Goal: Information Seeking & Learning: Learn about a topic

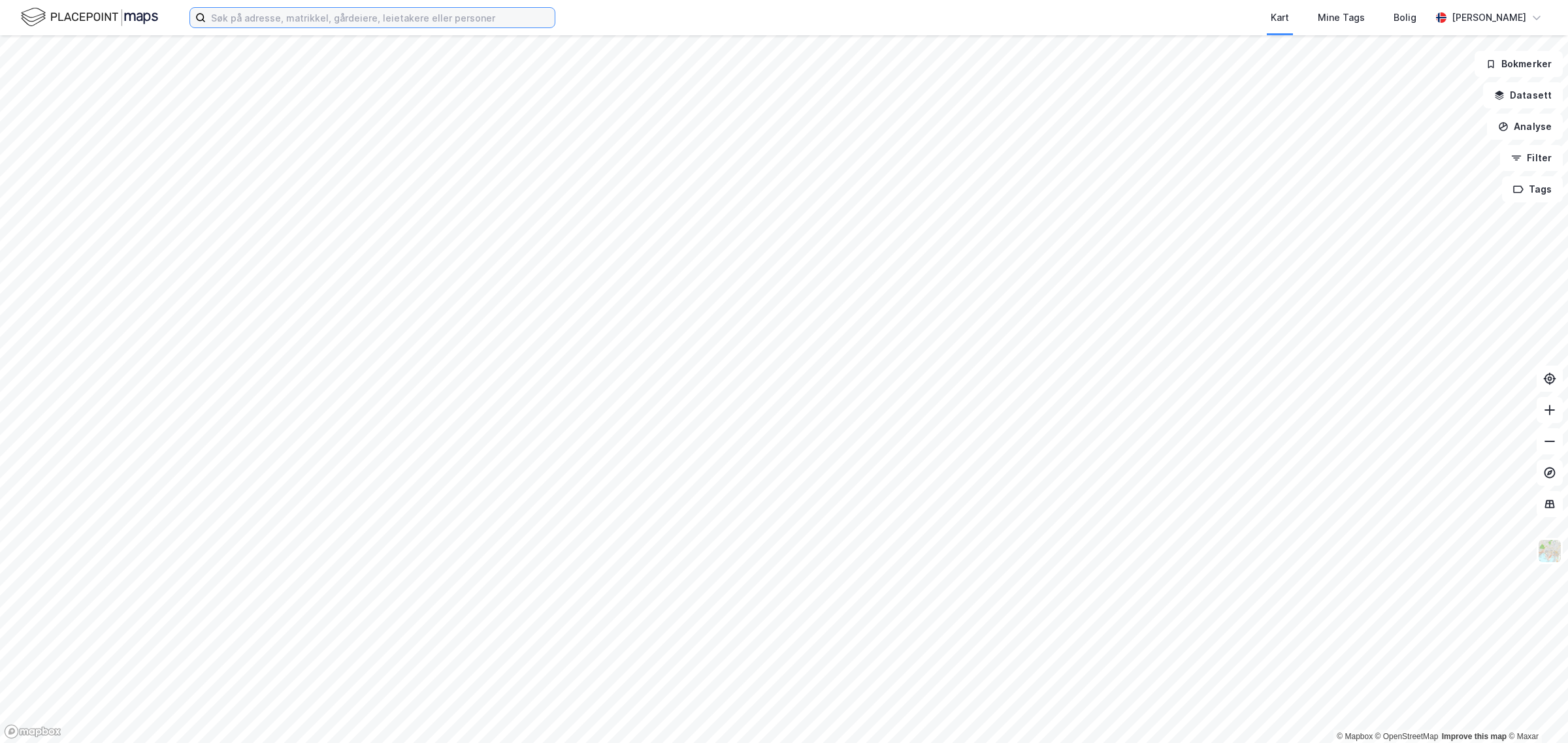
click at [311, 17] on input at bounding box center [380, 17] width 349 height 19
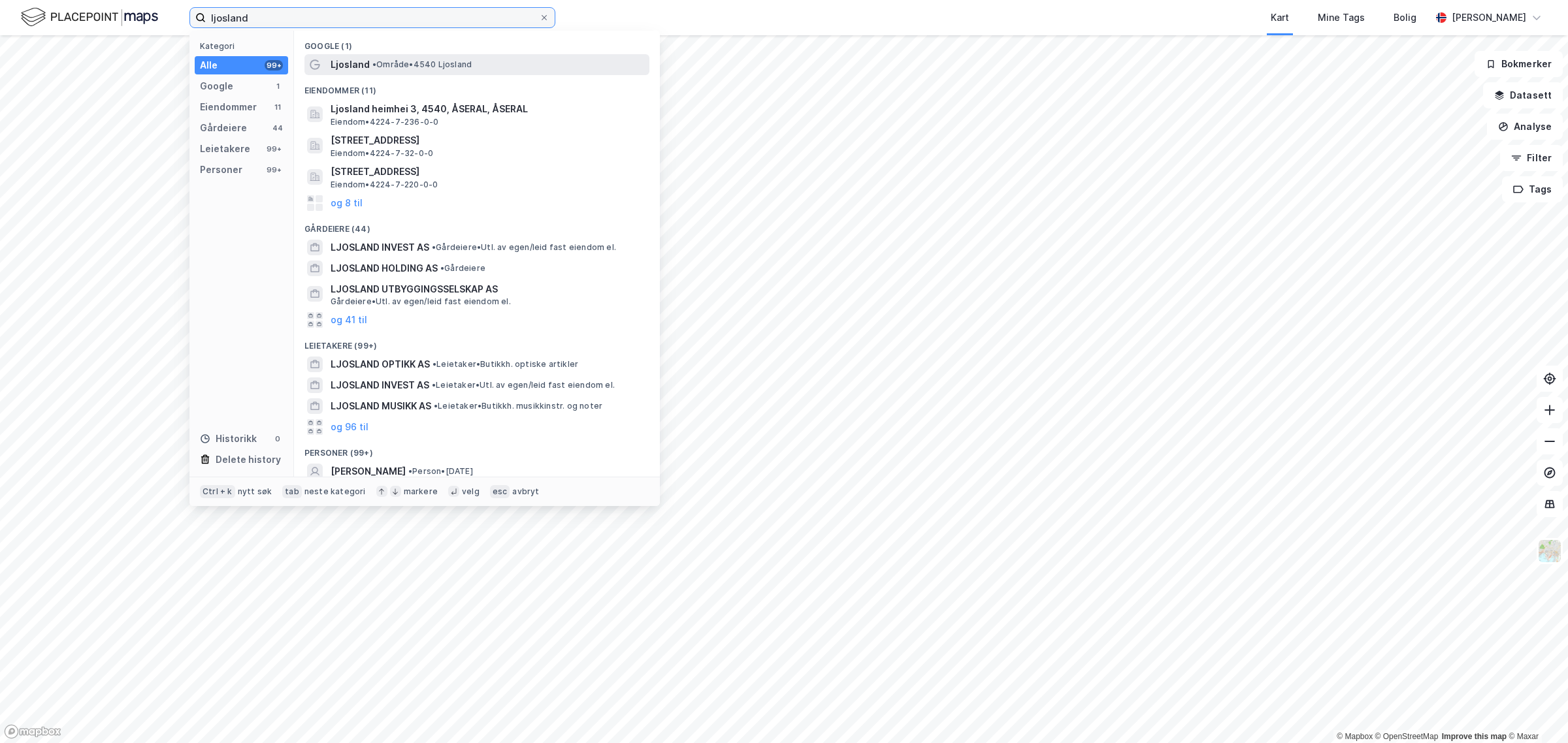
type input "ljosland"
click at [351, 70] on span "Ljosland" at bounding box center [350, 64] width 39 height 16
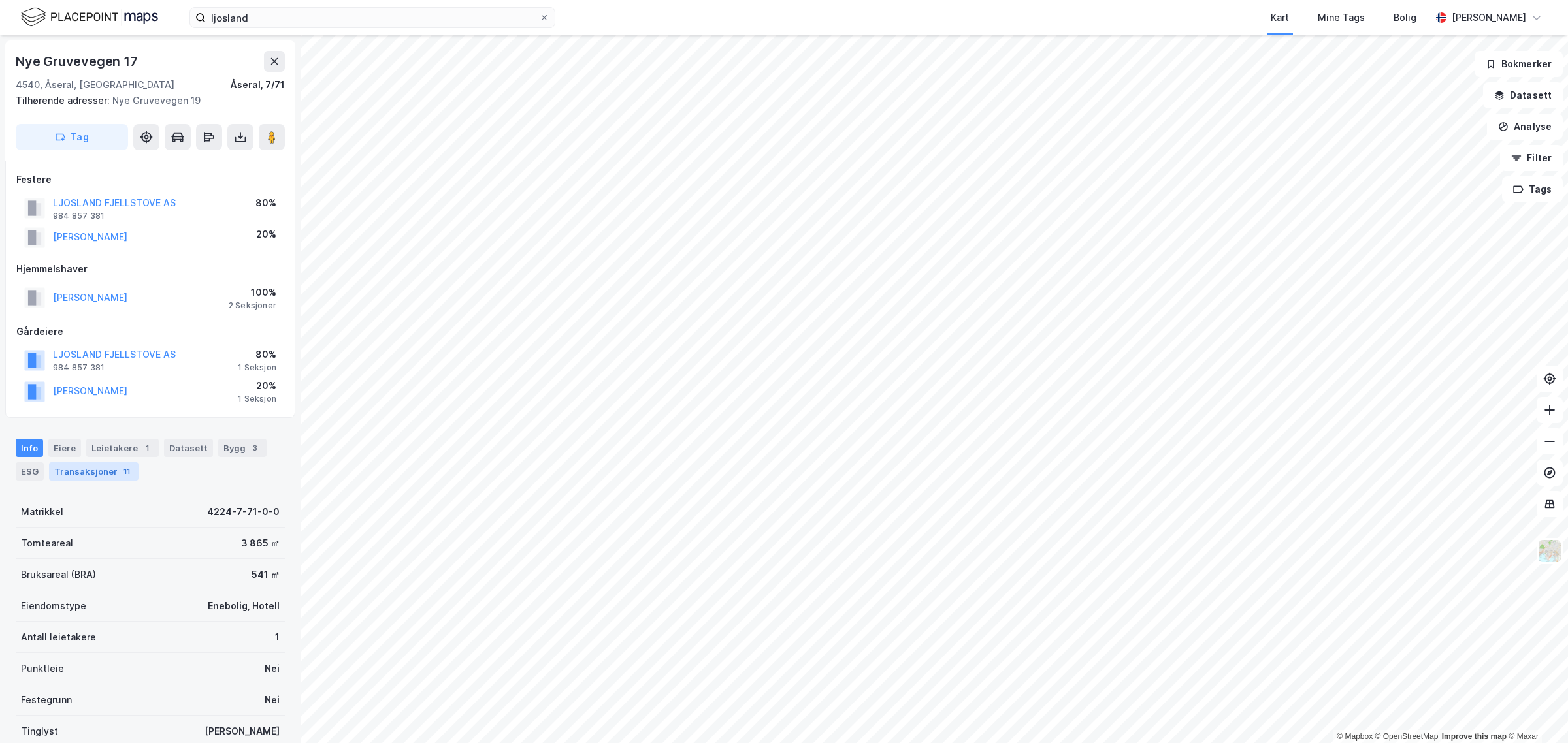
click at [105, 471] on div "Transaksjoner 11" at bounding box center [94, 471] width 90 height 18
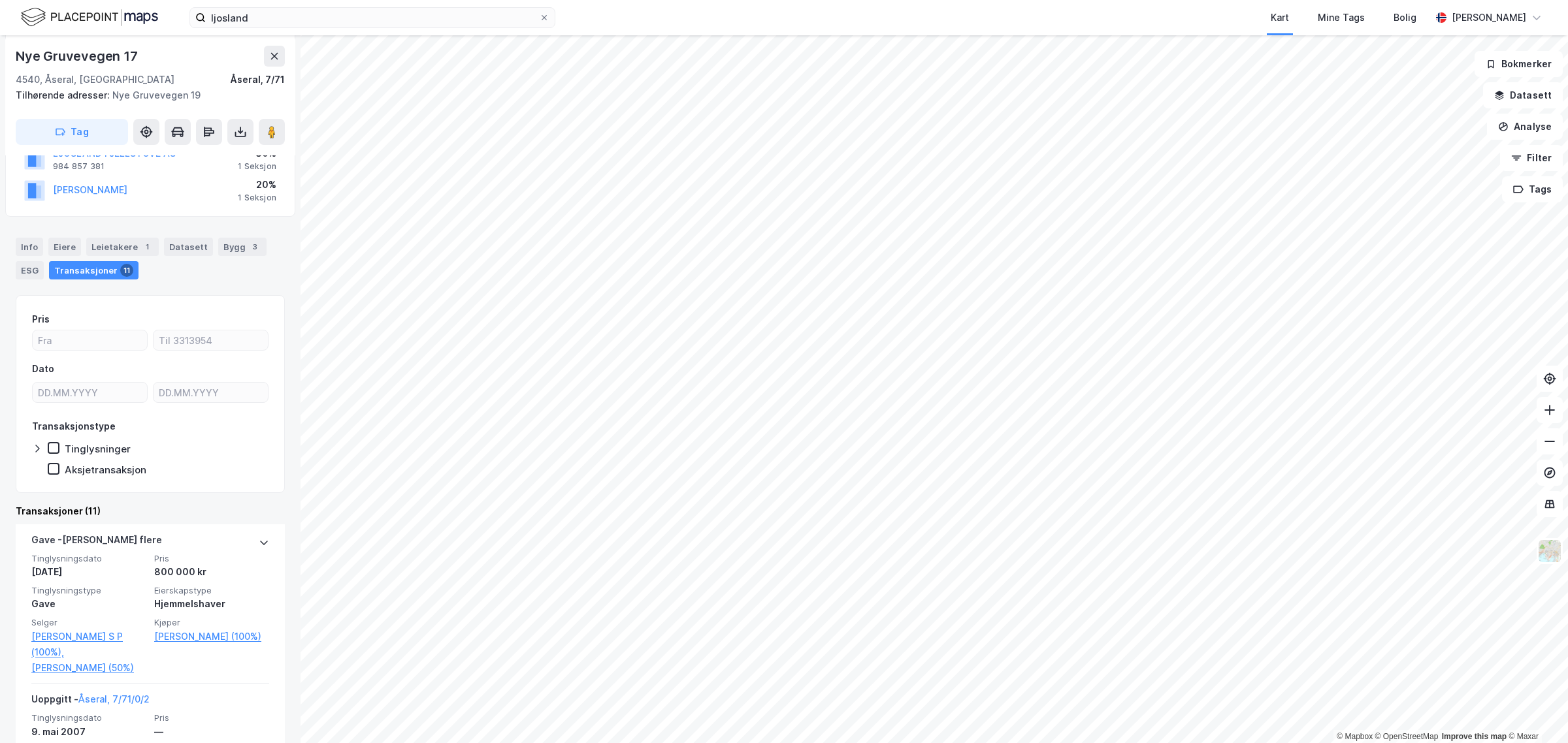
scroll to position [218, 0]
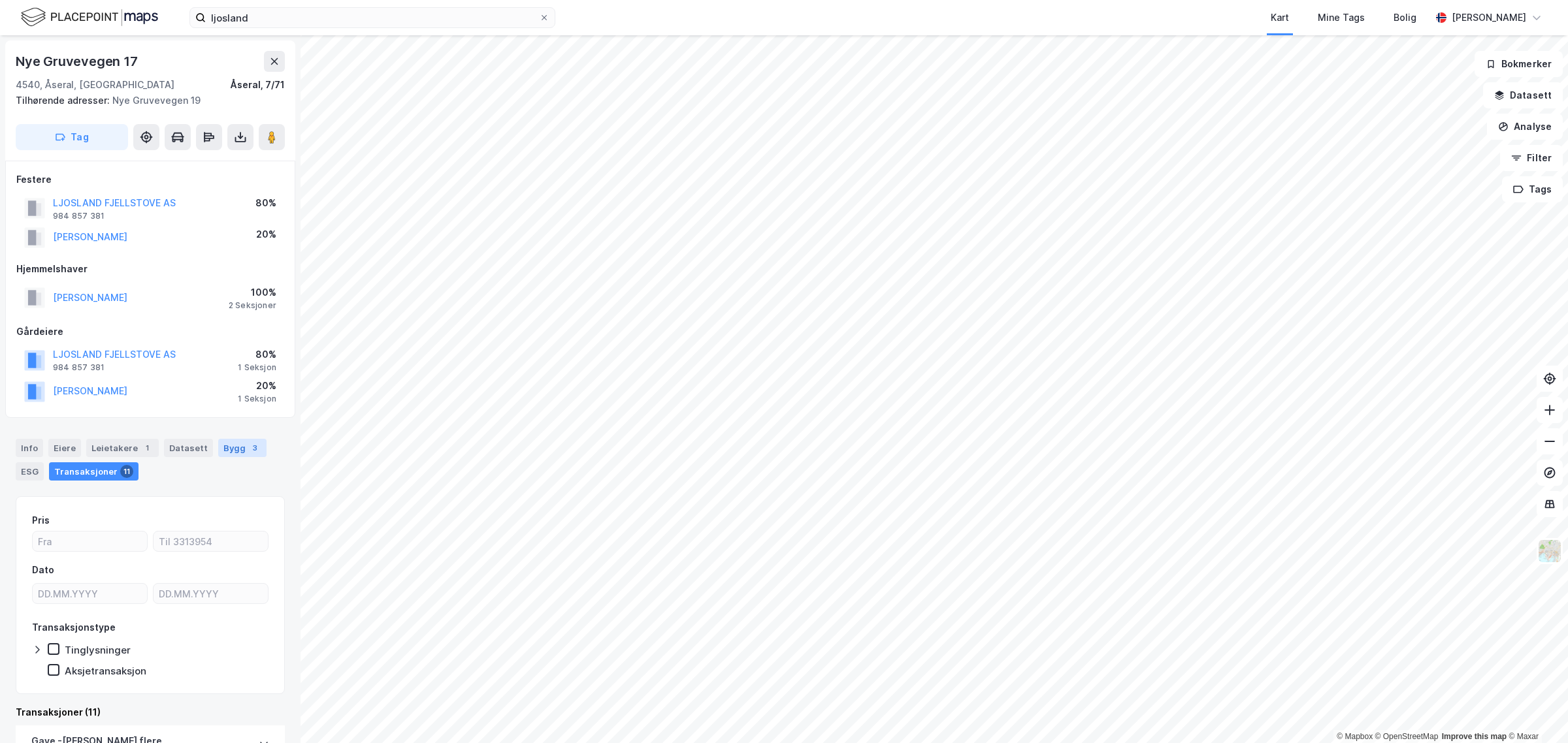
click at [227, 451] on div "Bygg 3" at bounding box center [242, 448] width 49 height 18
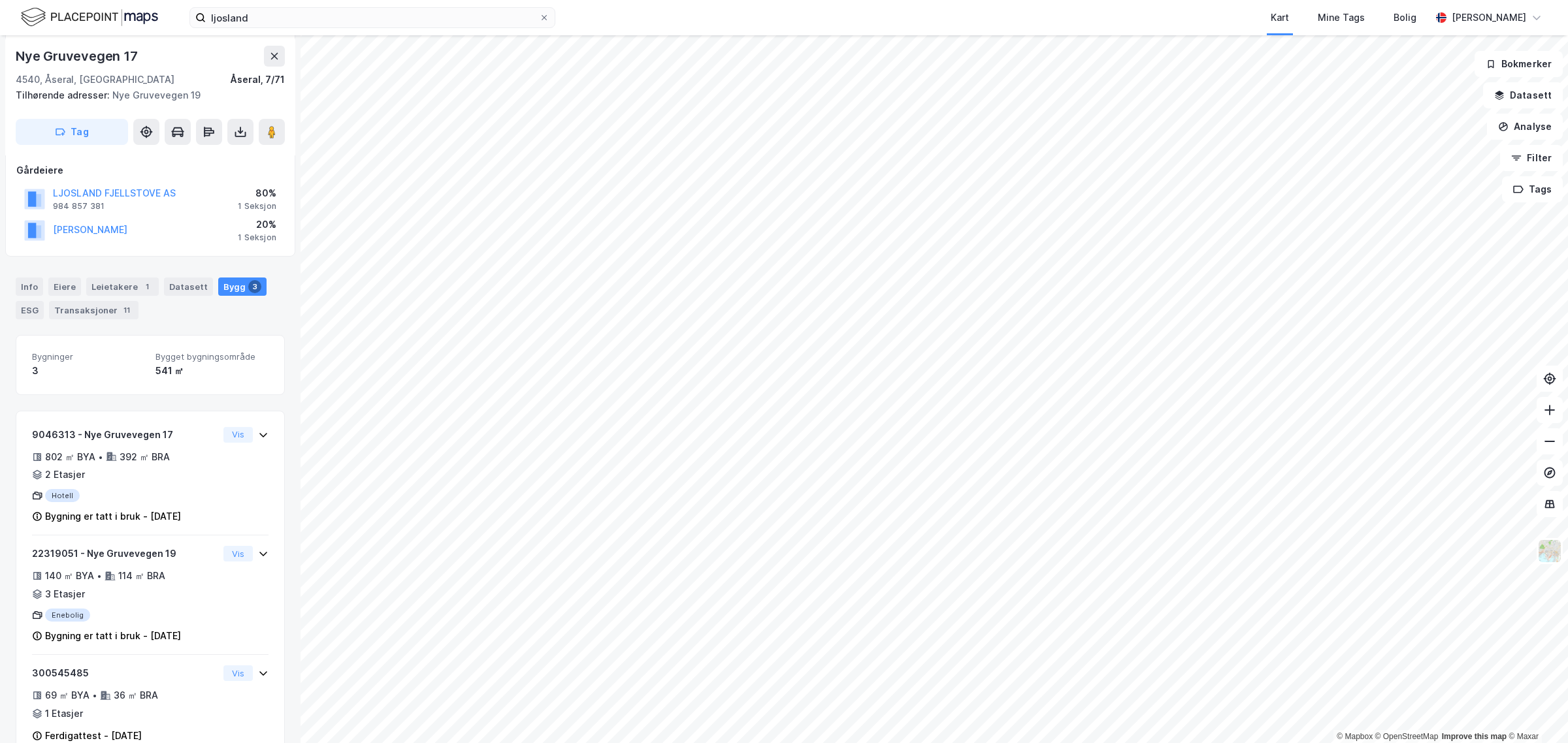
scroll to position [167, 0]
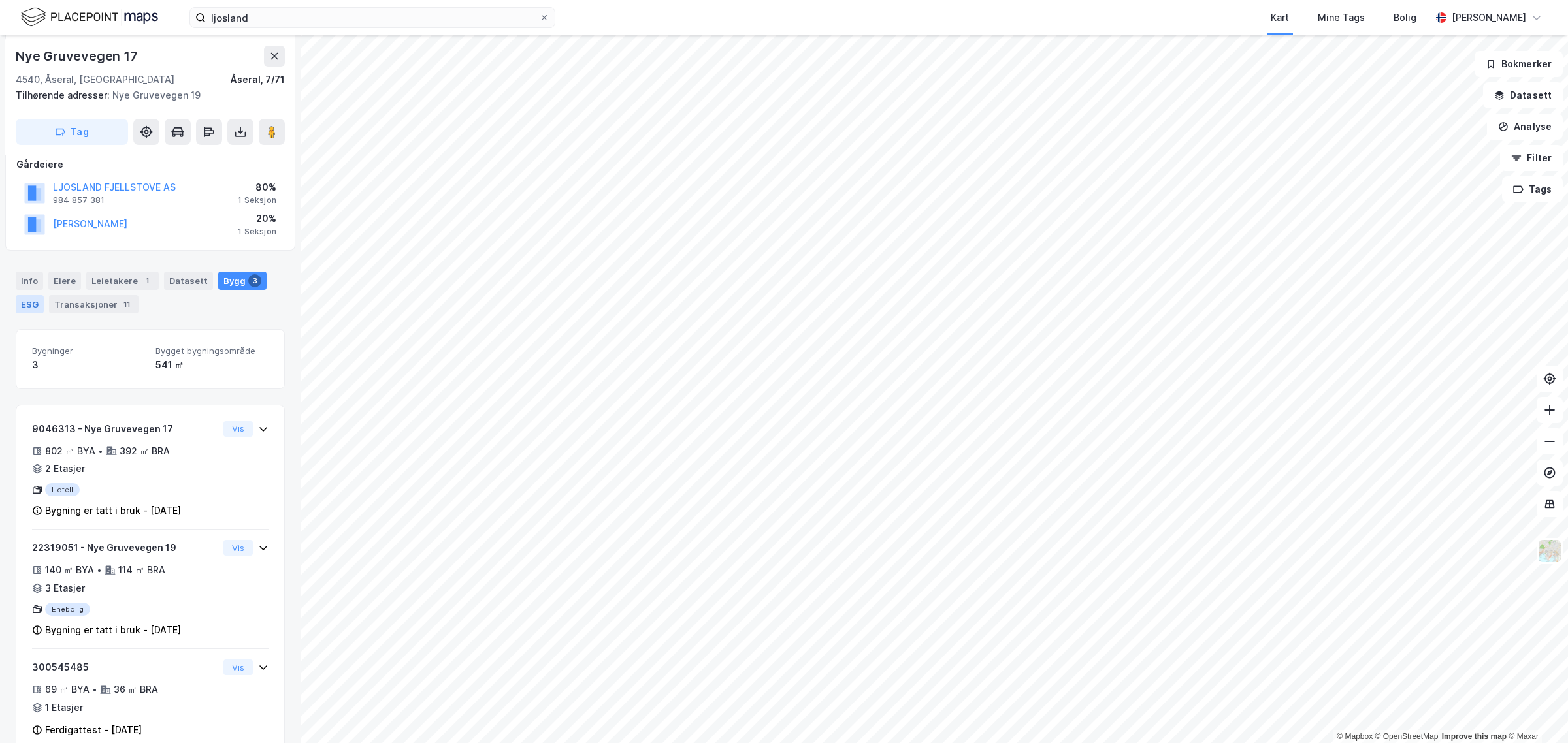
click at [17, 300] on div "ESG" at bounding box center [29, 305] width 28 height 18
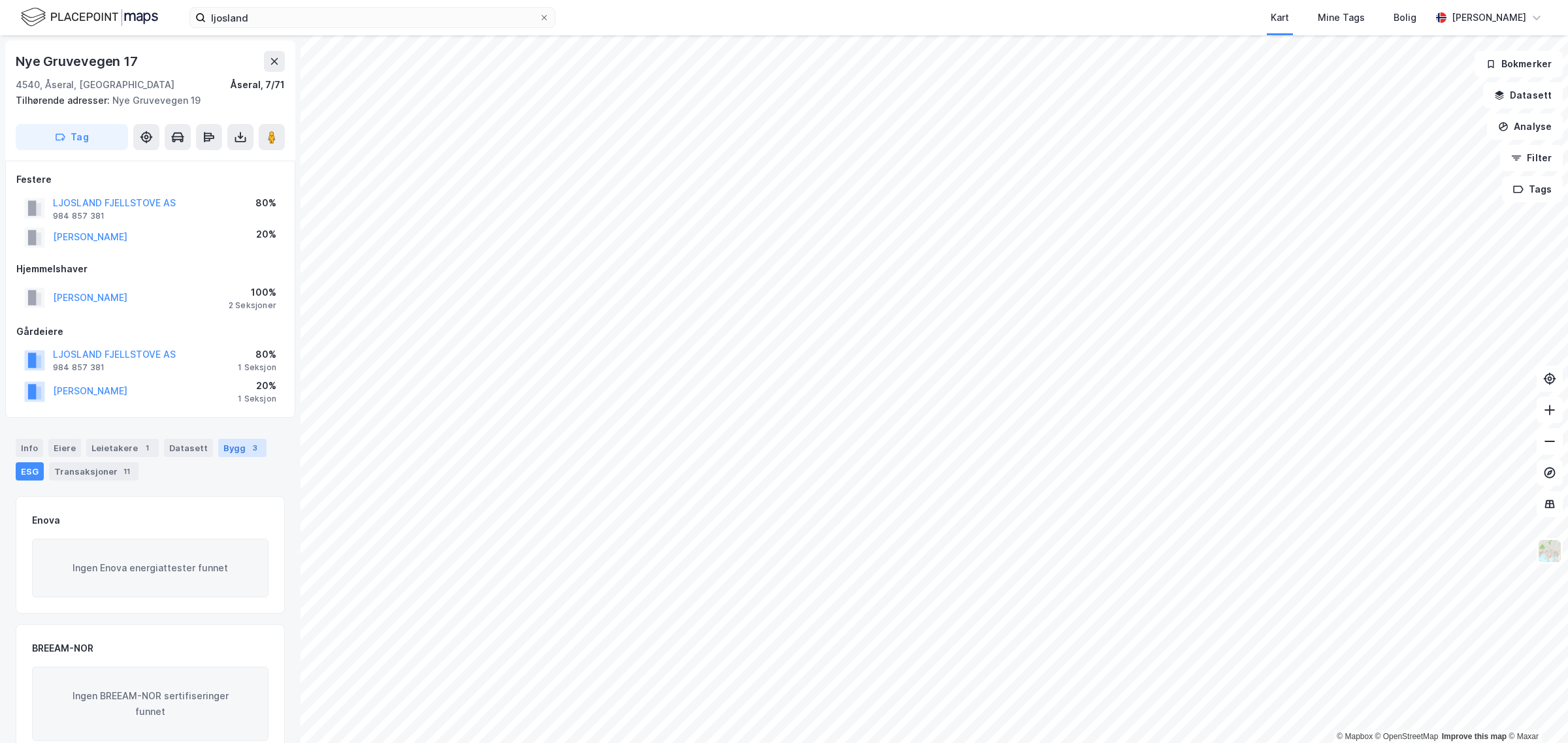
click at [236, 448] on div "Bygg 3" at bounding box center [242, 448] width 49 height 18
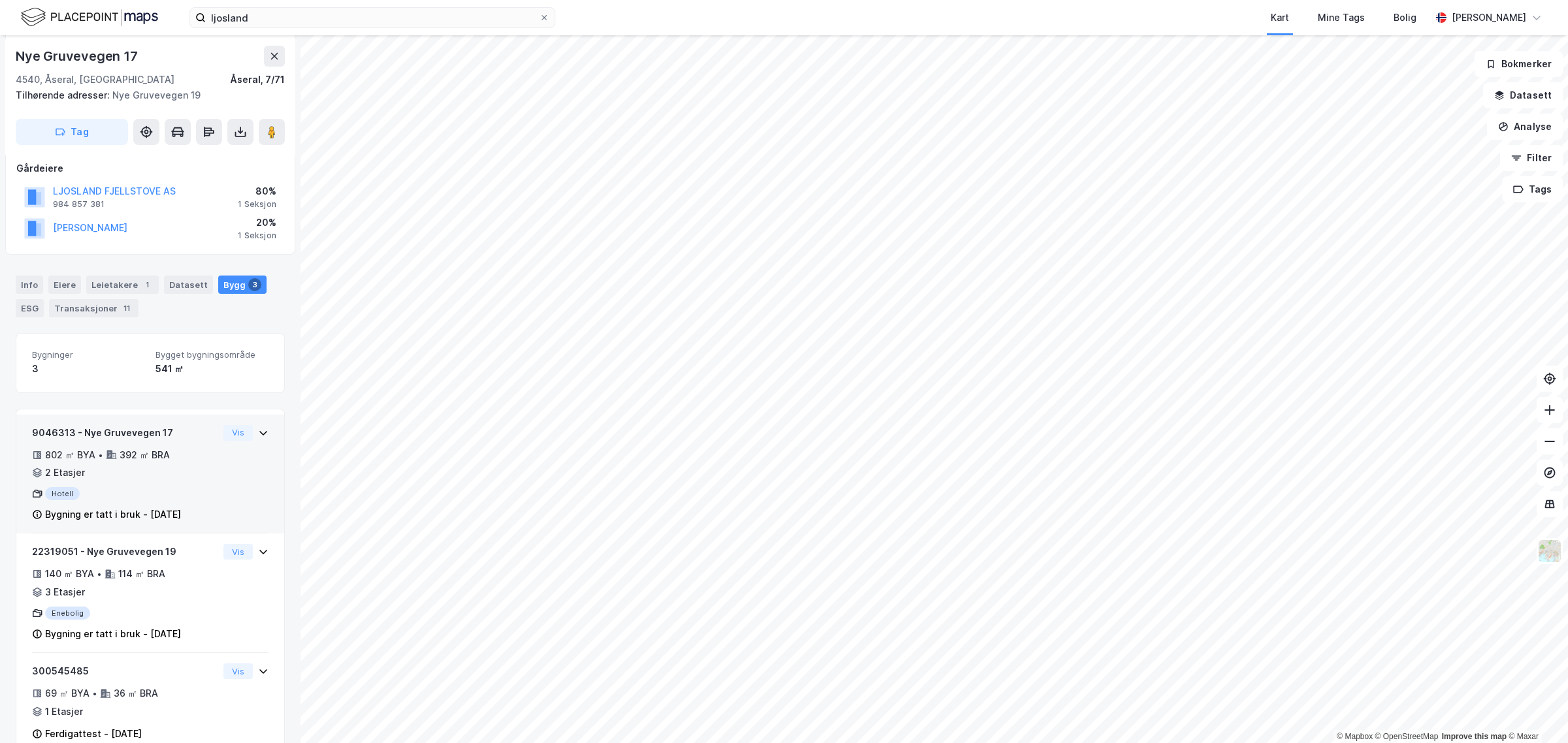
scroll to position [194, 0]
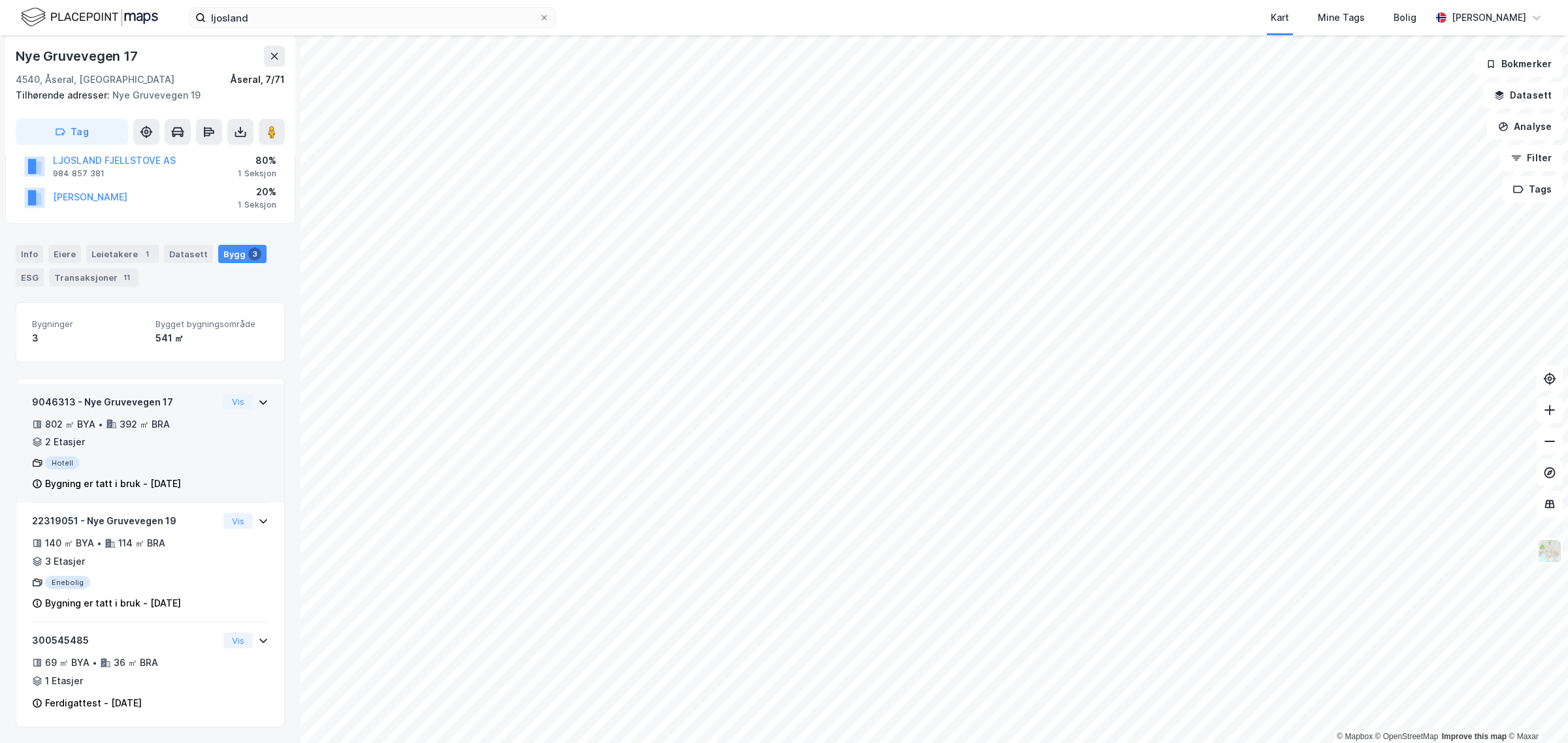
click at [258, 403] on icon at bounding box center [263, 402] width 10 height 10
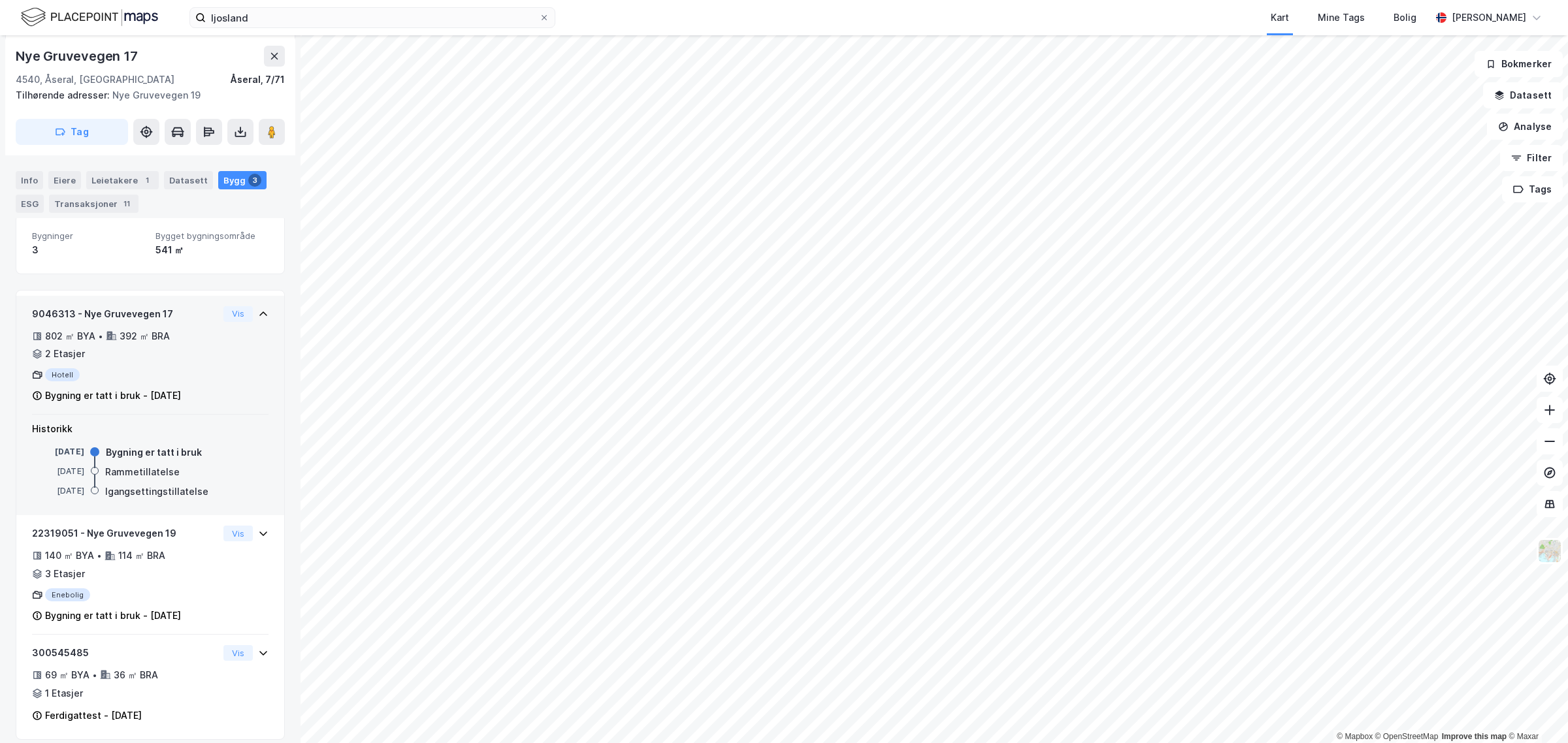
scroll to position [295, 0]
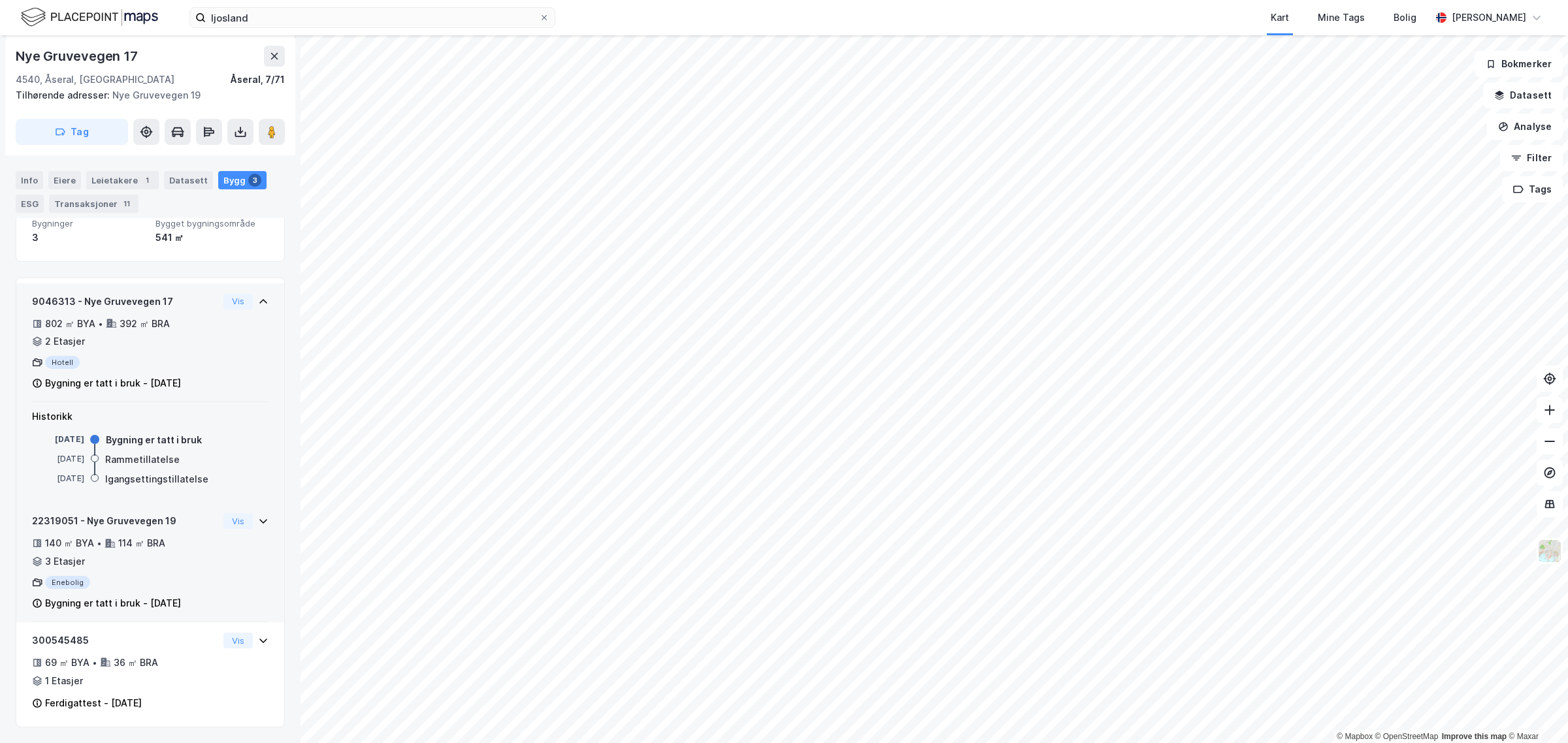
click at [258, 523] on icon at bounding box center [263, 521] width 10 height 10
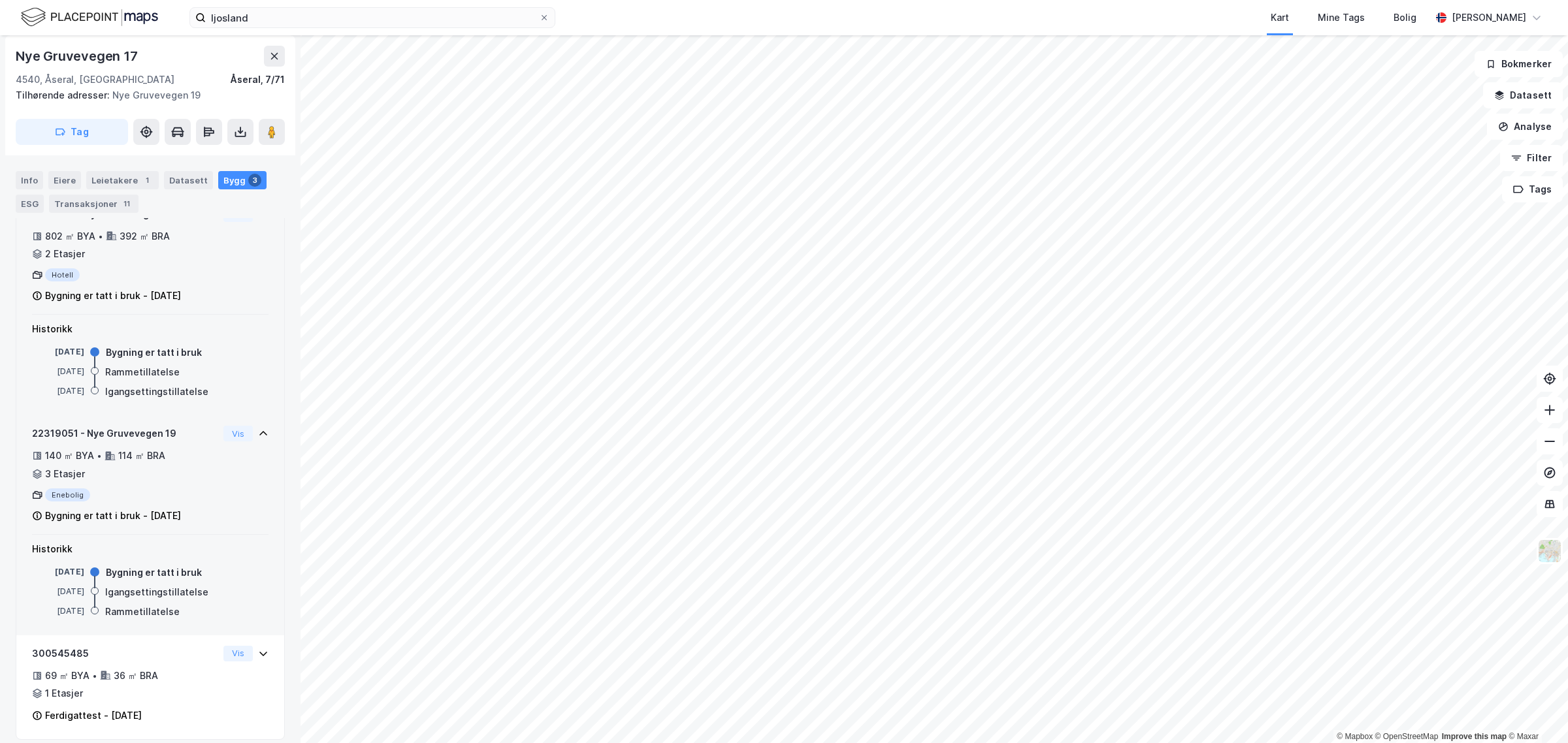
scroll to position [395, 0]
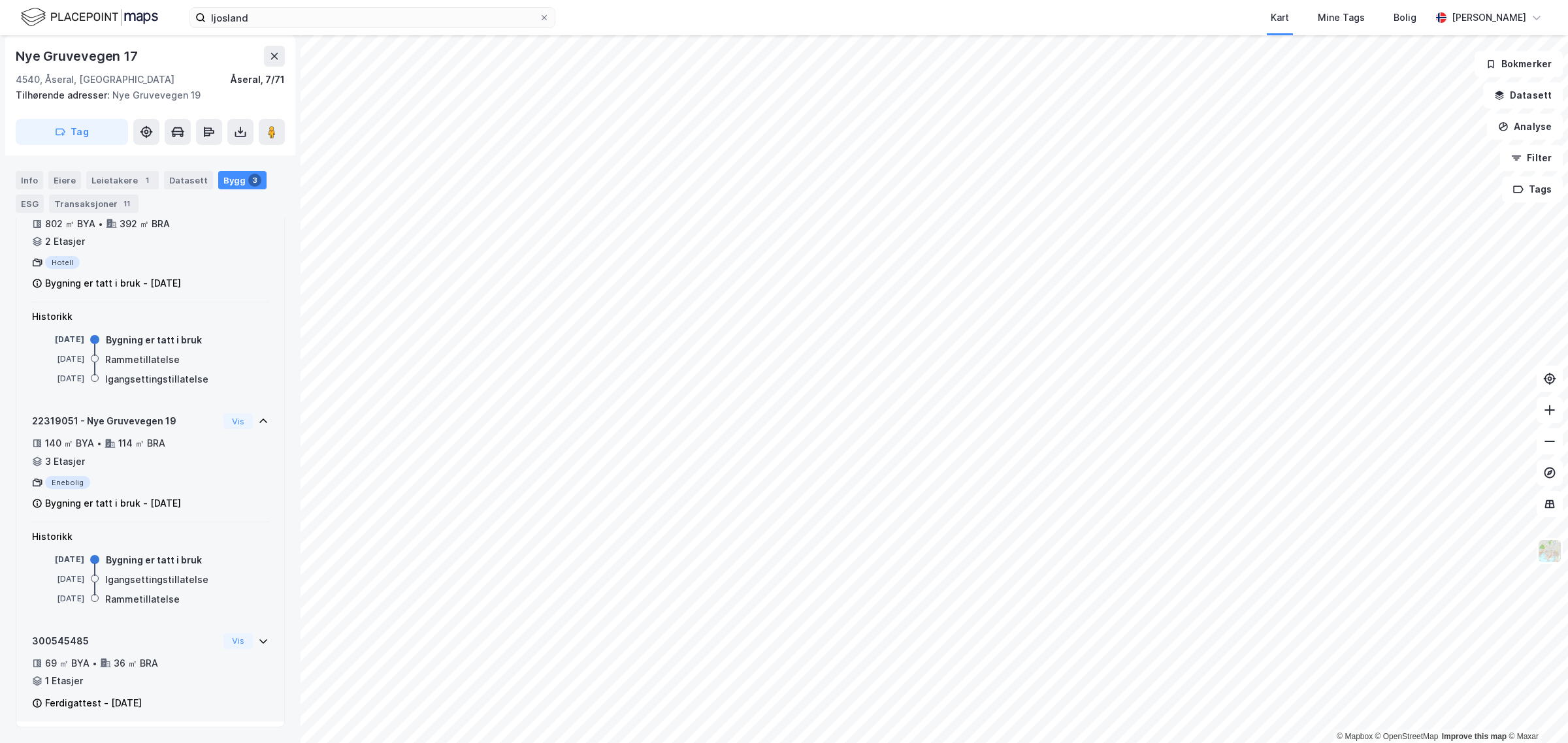
click at [258, 638] on icon at bounding box center [263, 641] width 10 height 10
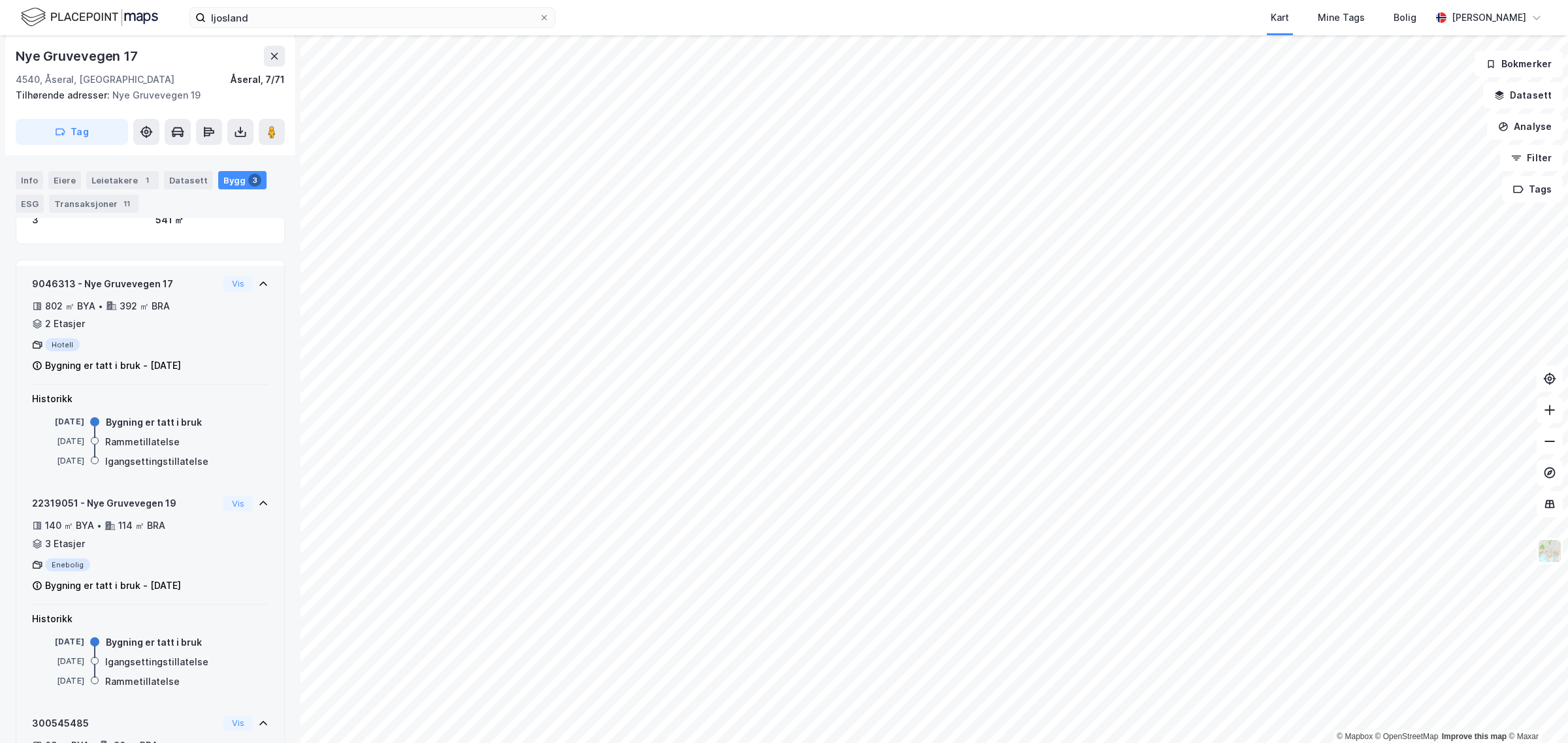
scroll to position [285, 0]
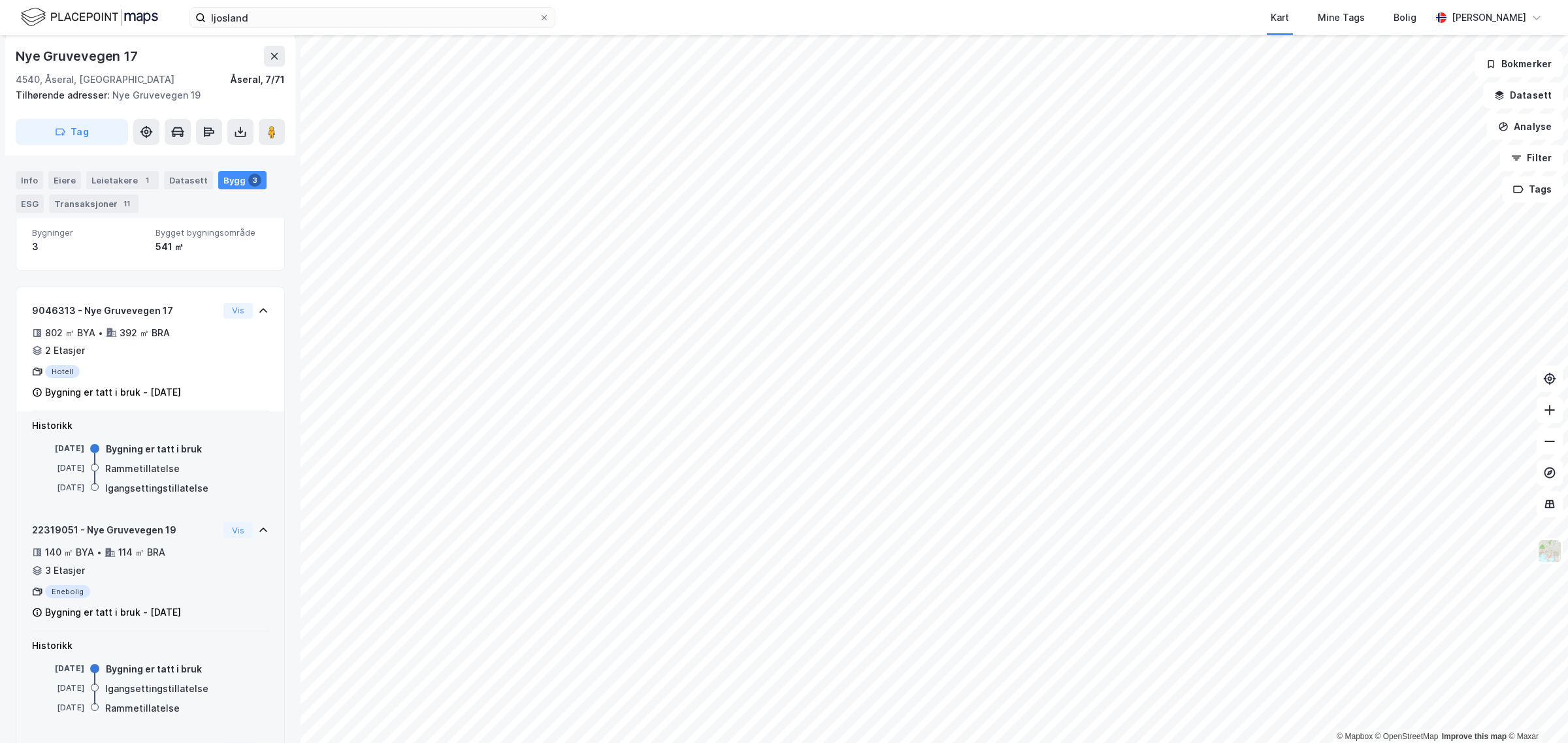
click at [224, 175] on div "Bygg 3" at bounding box center [242, 180] width 49 height 18
click at [175, 184] on div "Datasett" at bounding box center [189, 180] width 49 height 18
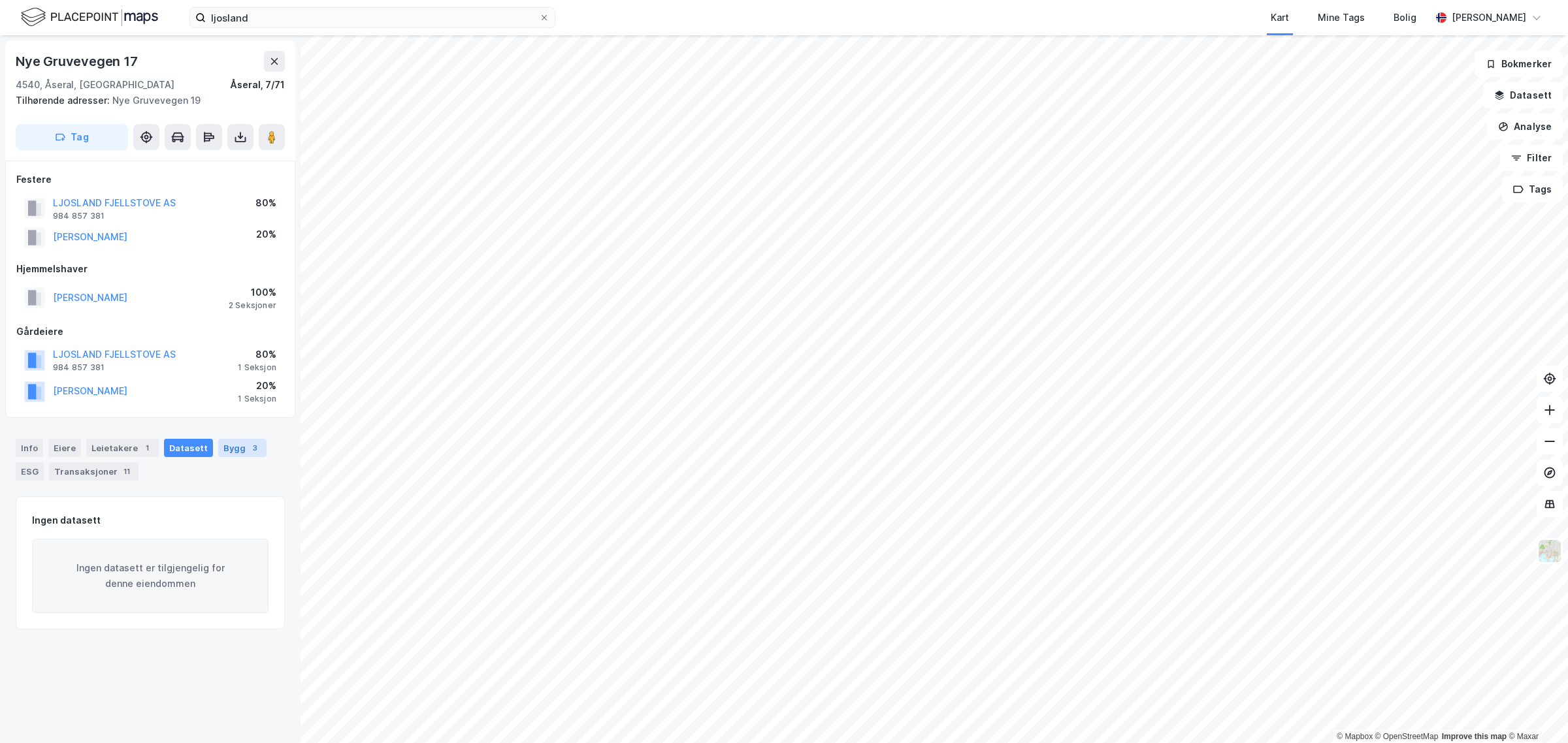
click at [230, 448] on div "Bygg 3" at bounding box center [242, 448] width 49 height 18
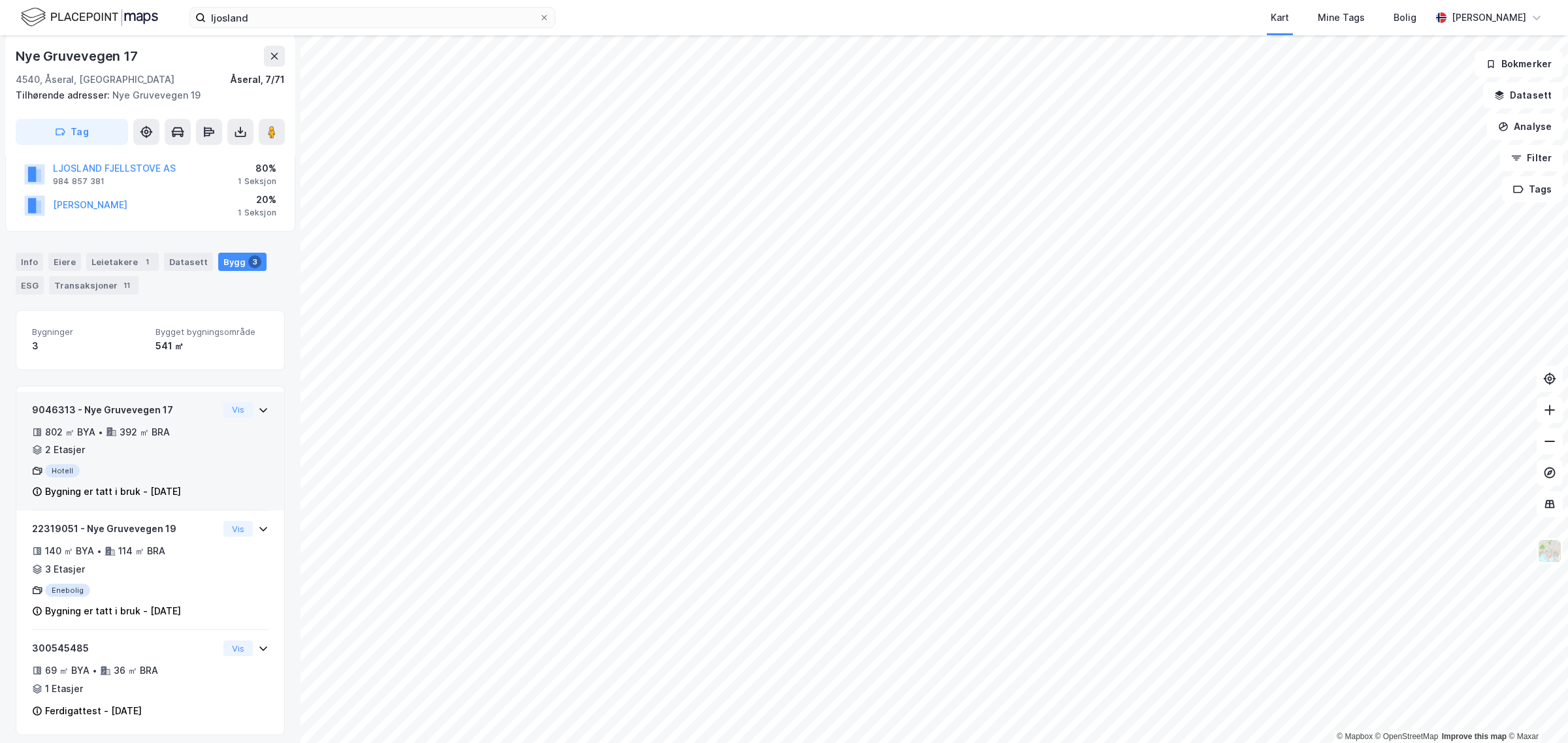
scroll to position [194, 0]
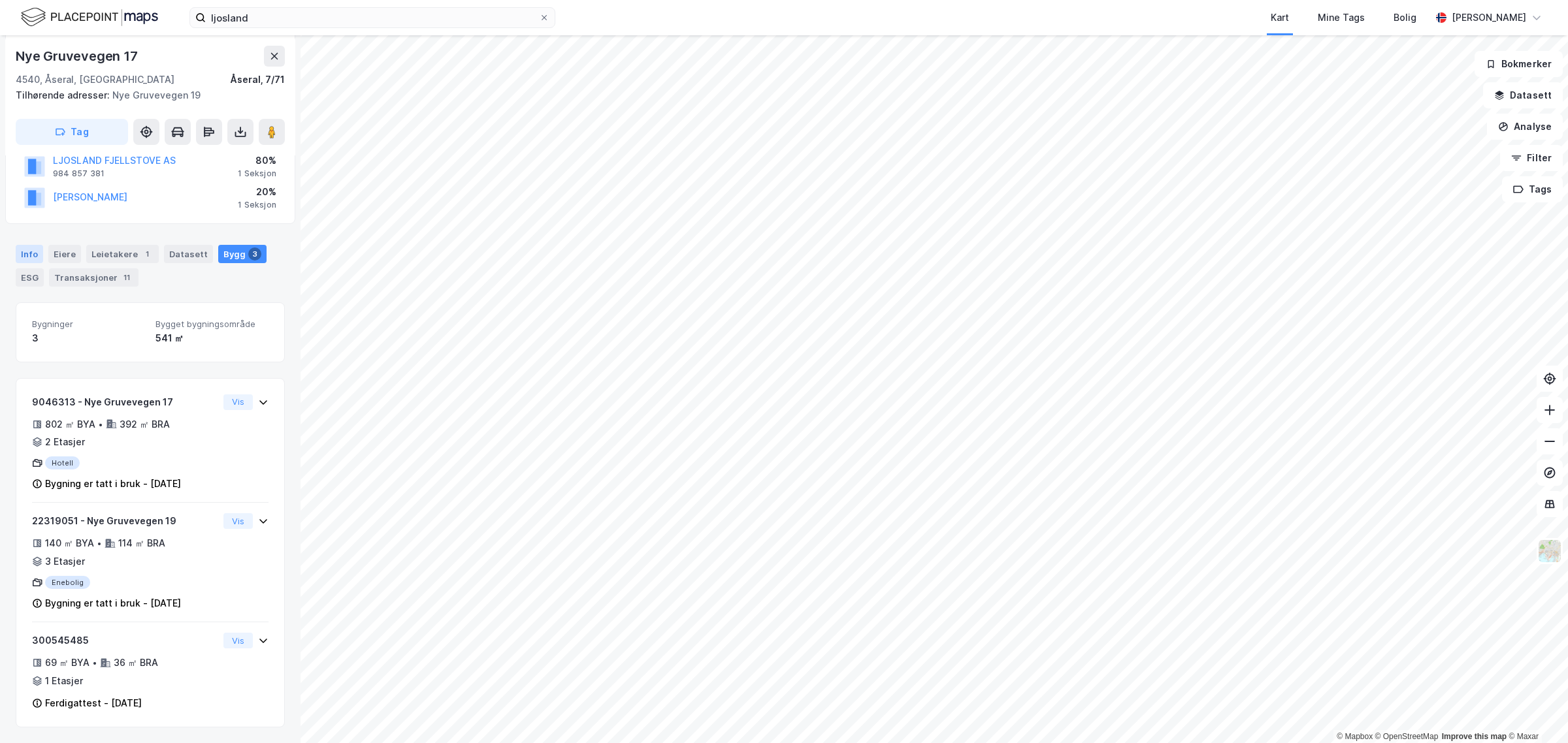
click at [25, 253] on div "Info" at bounding box center [29, 254] width 27 height 18
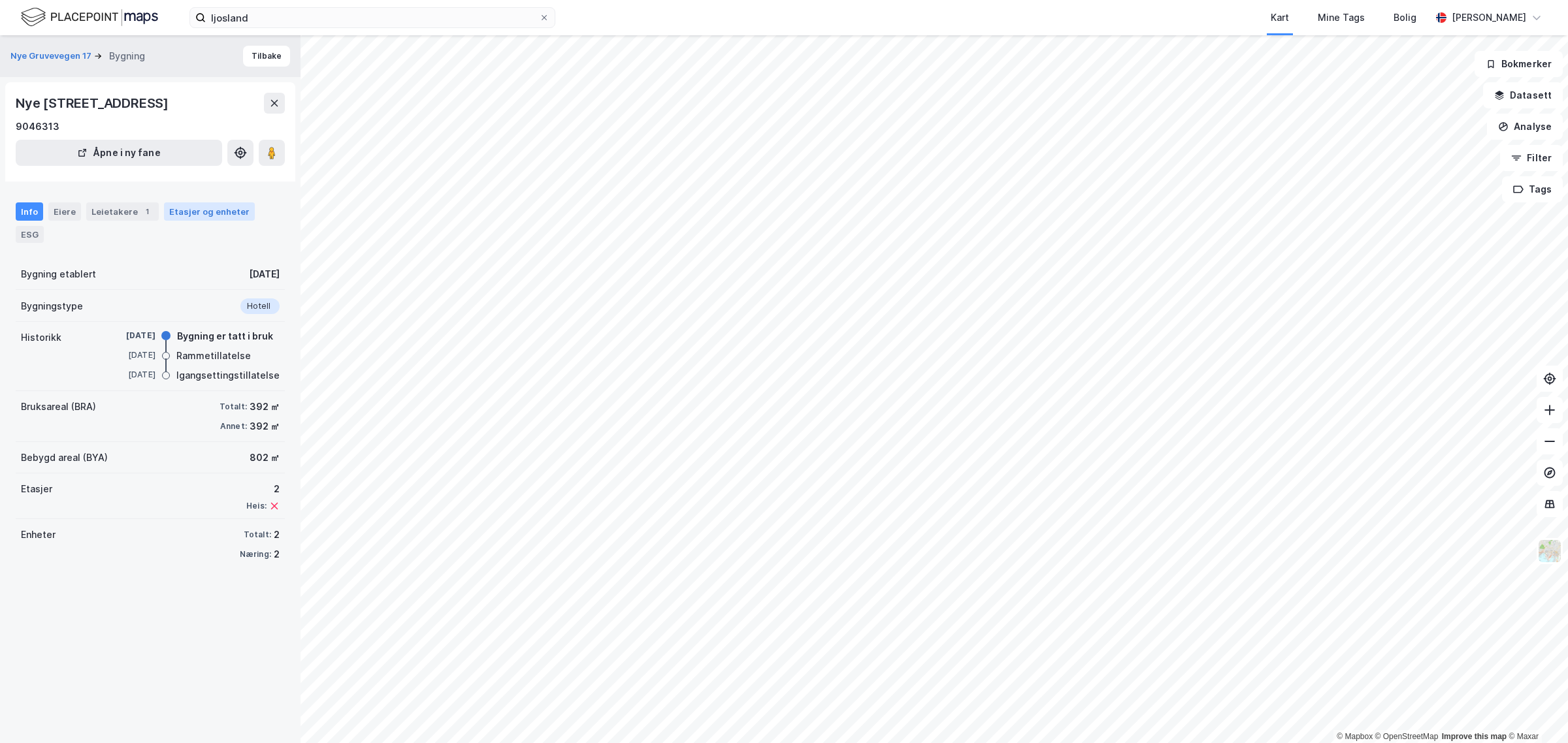
click at [202, 210] on div "Etasjer og enheter" at bounding box center [210, 211] width 81 height 12
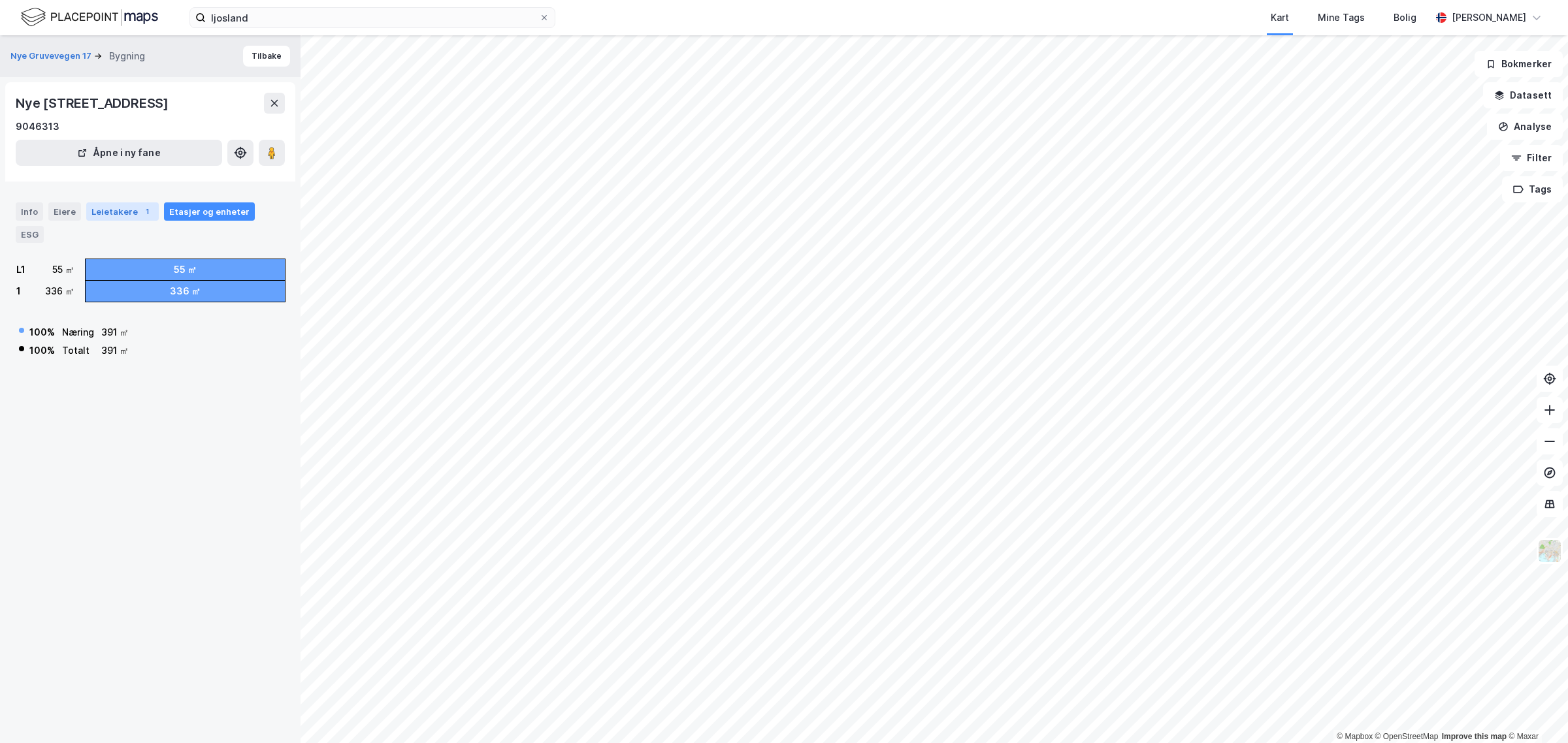
click at [118, 210] on div "Leietakere 1" at bounding box center [122, 211] width 72 height 18
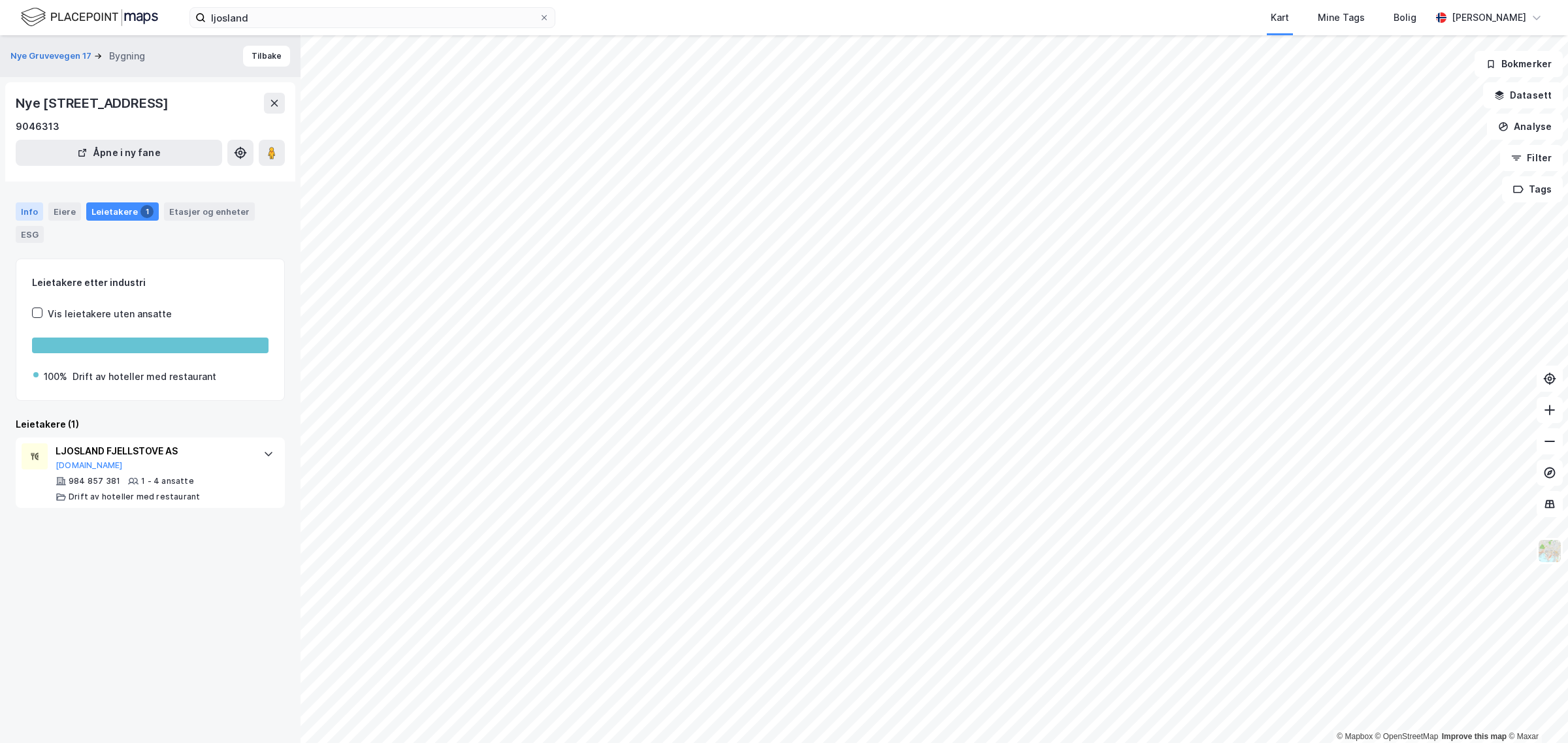
click at [20, 213] on div "Info" at bounding box center [29, 211] width 27 height 18
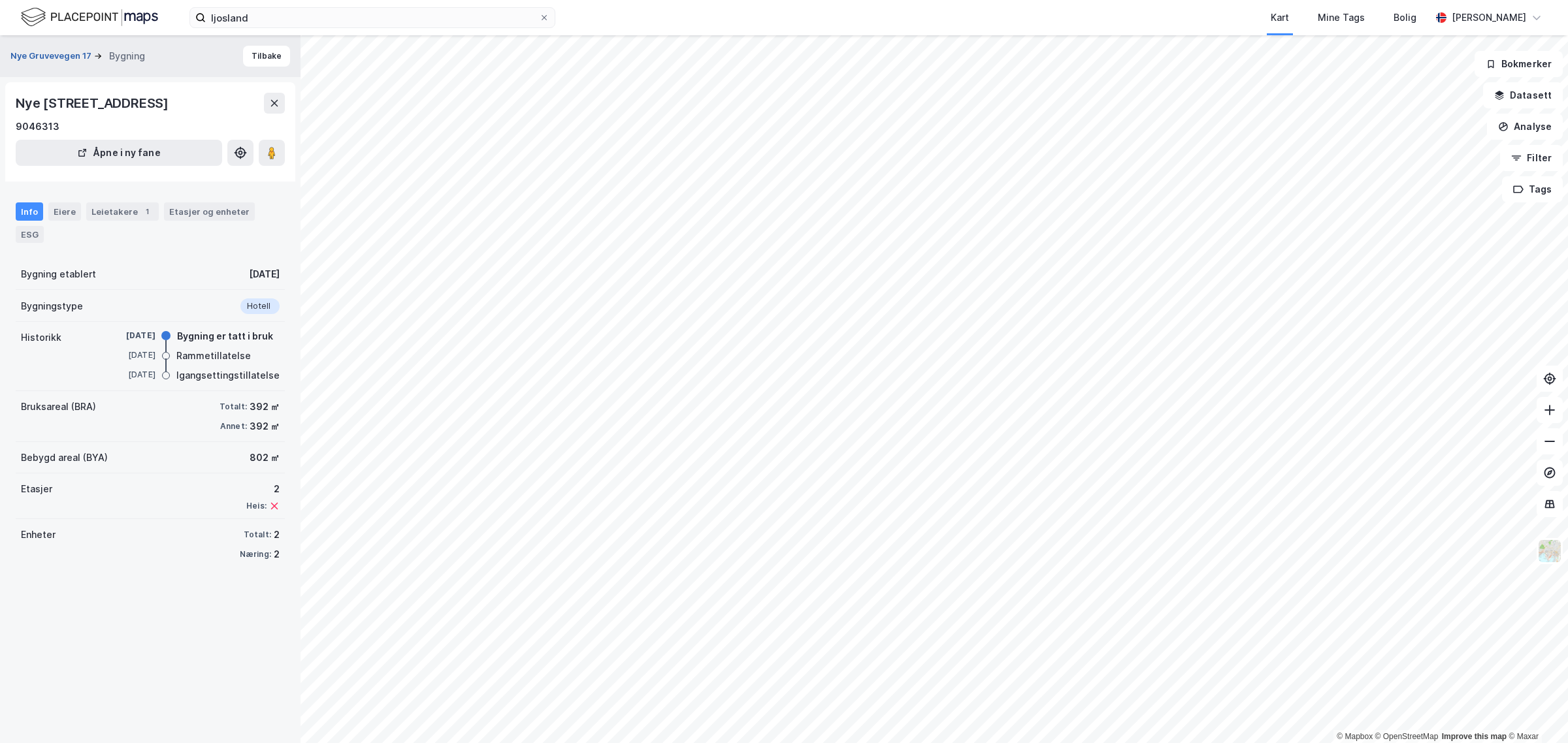
click at [56, 58] on button "Nye Gruvevegen 17" at bounding box center [51, 56] width 83 height 13
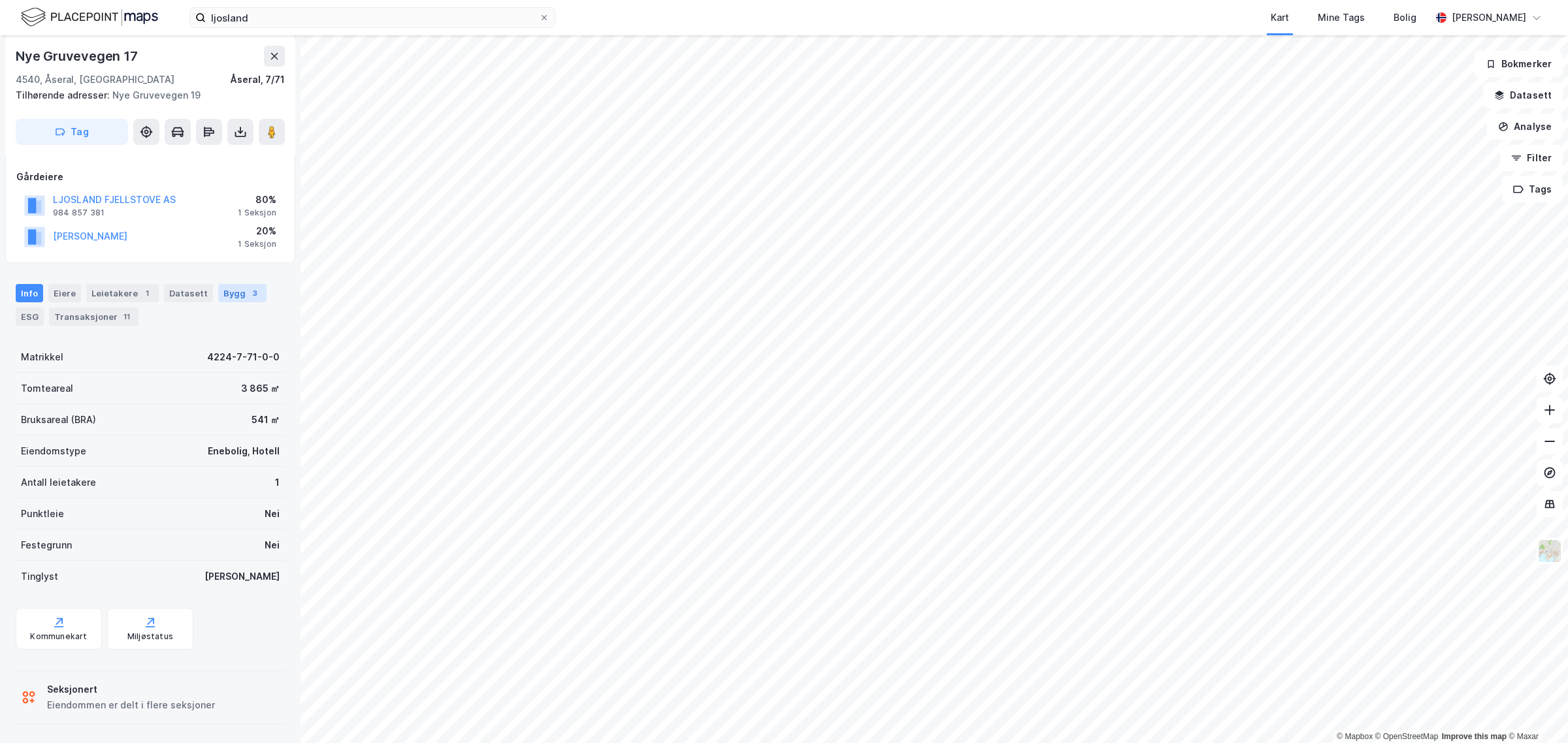
scroll to position [156, 0]
click at [223, 294] on div "Bygg 3" at bounding box center [242, 291] width 49 height 18
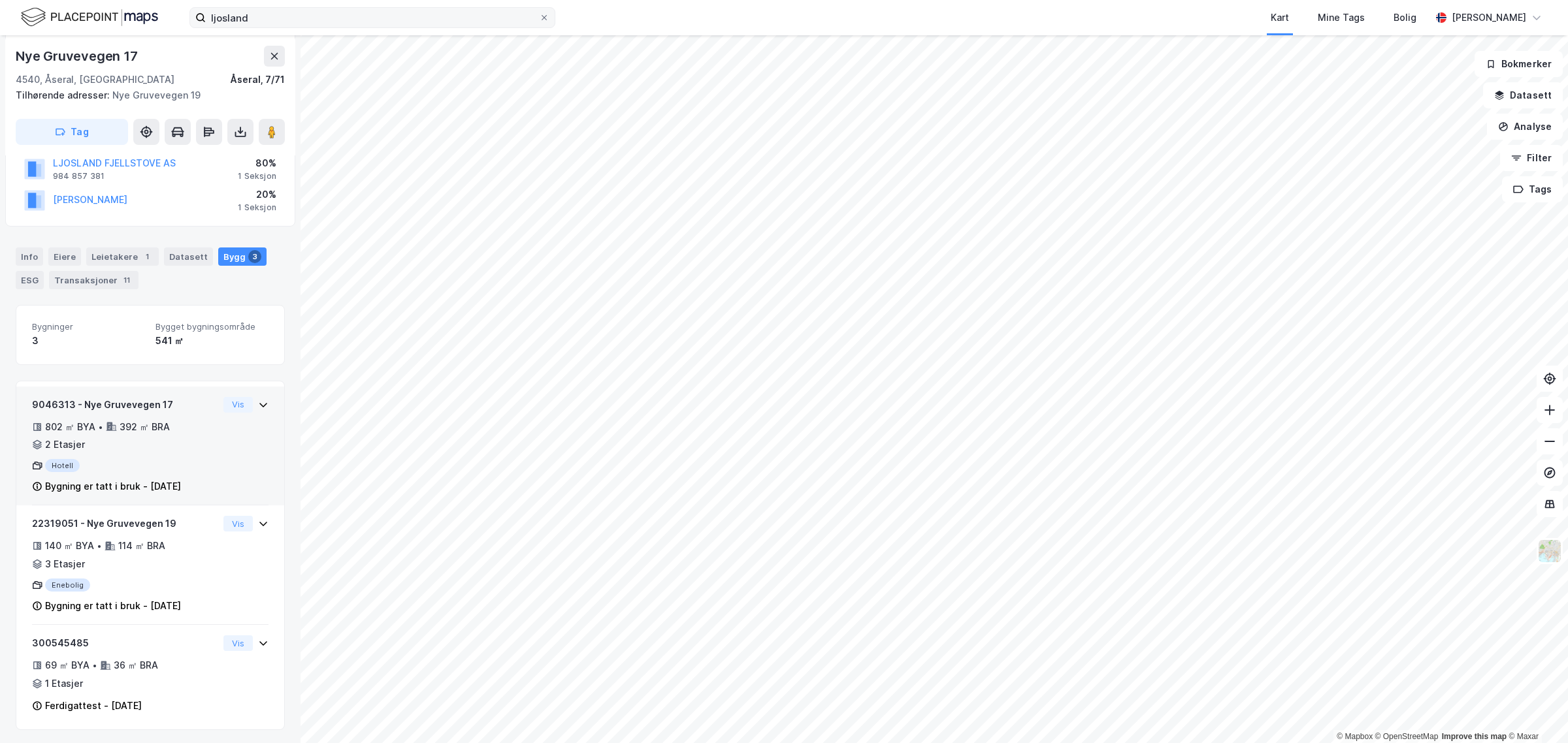
scroll to position [194, 0]
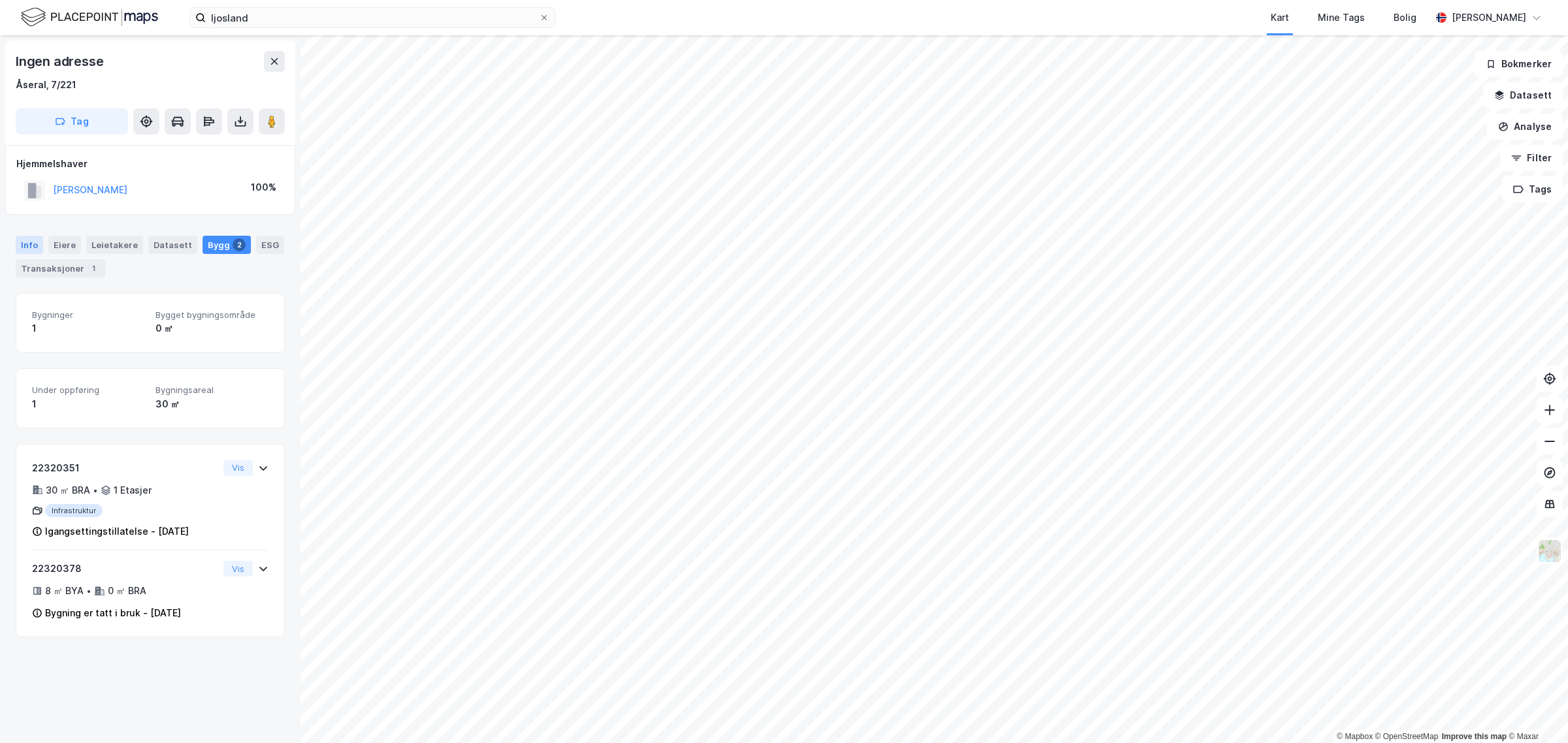
click at [27, 245] on div "Info" at bounding box center [29, 245] width 27 height 18
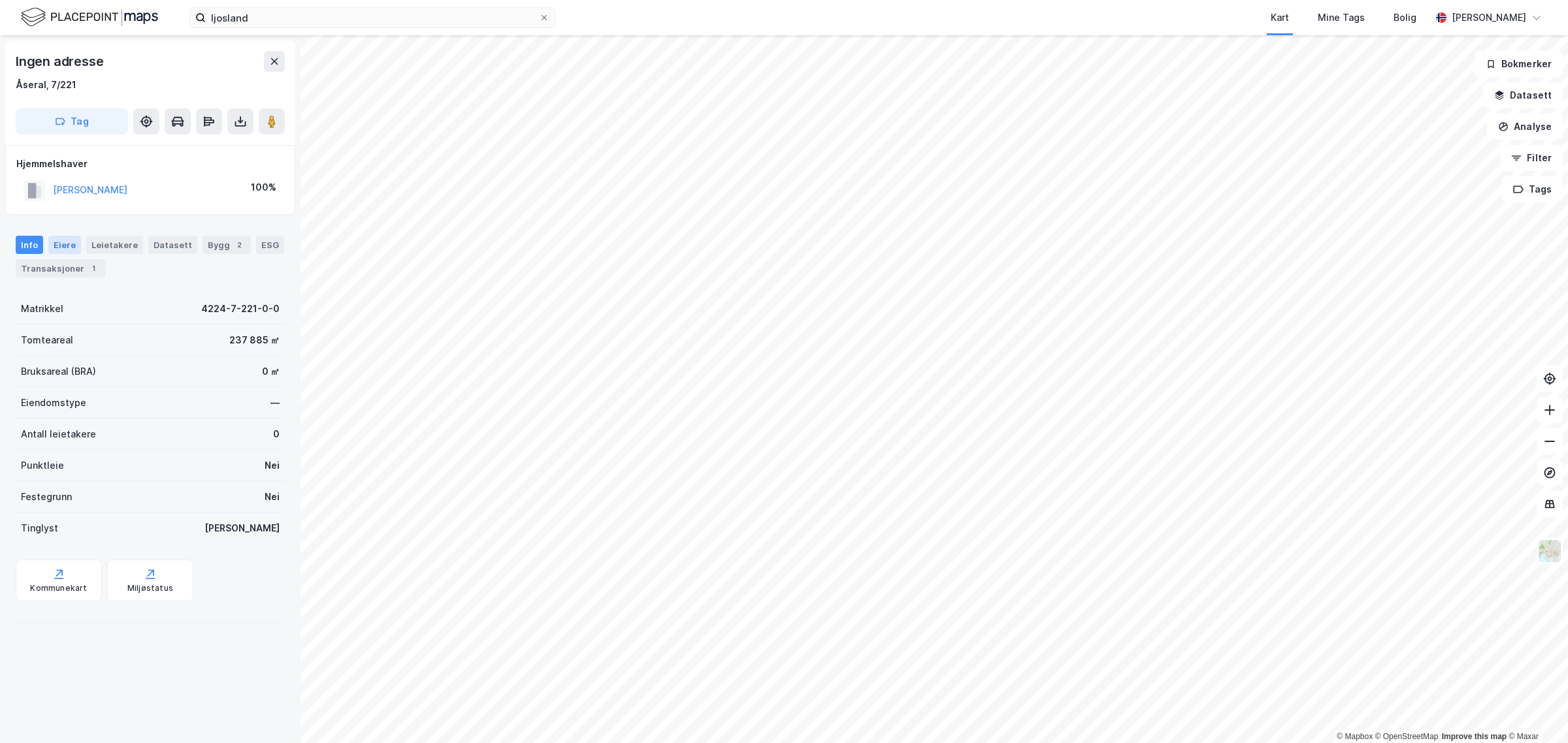
click at [62, 242] on div "Eiere" at bounding box center [65, 245] width 33 height 18
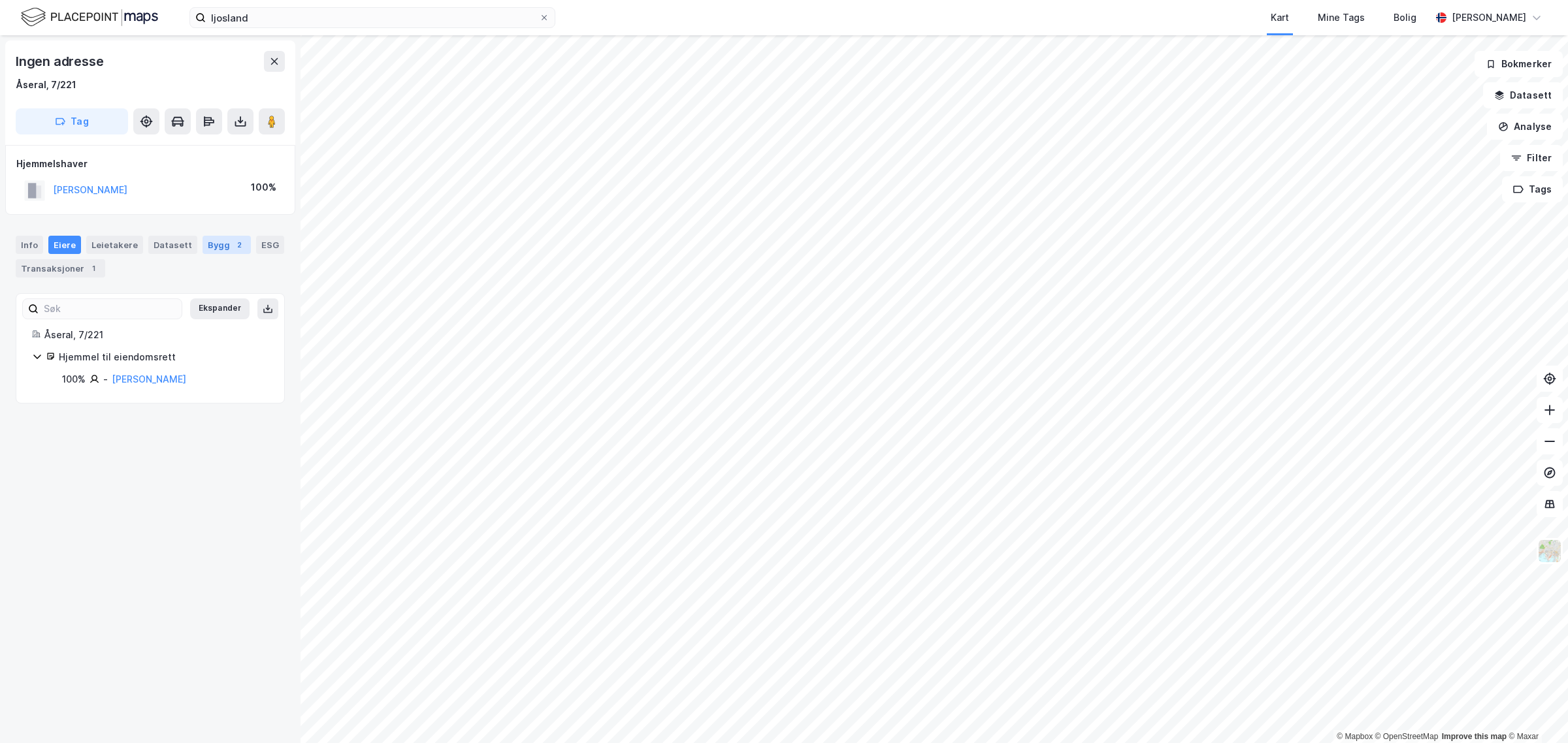
click at [213, 242] on div "Bygg 2" at bounding box center [226, 245] width 49 height 18
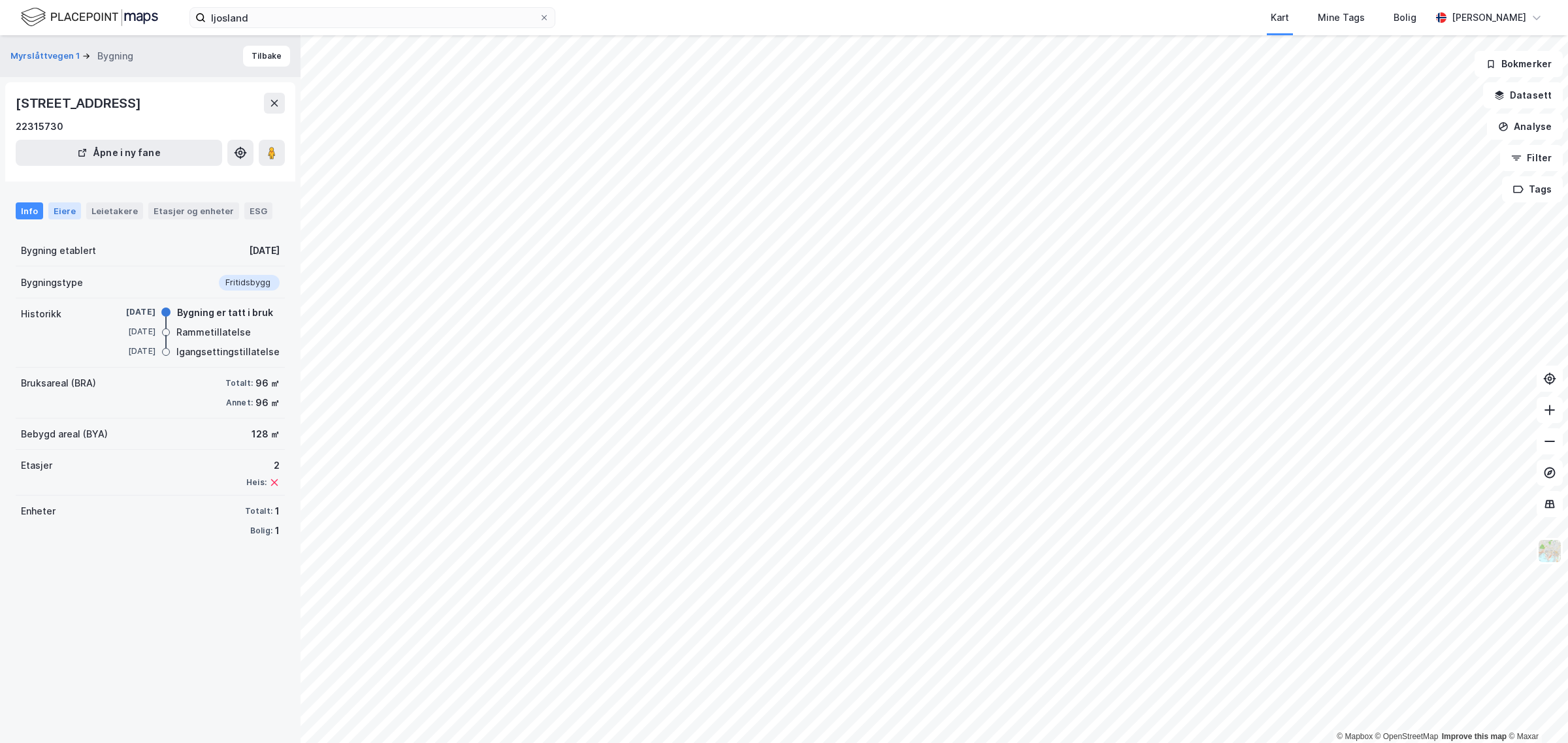
click at [49, 209] on div "Eiere" at bounding box center [65, 210] width 33 height 17
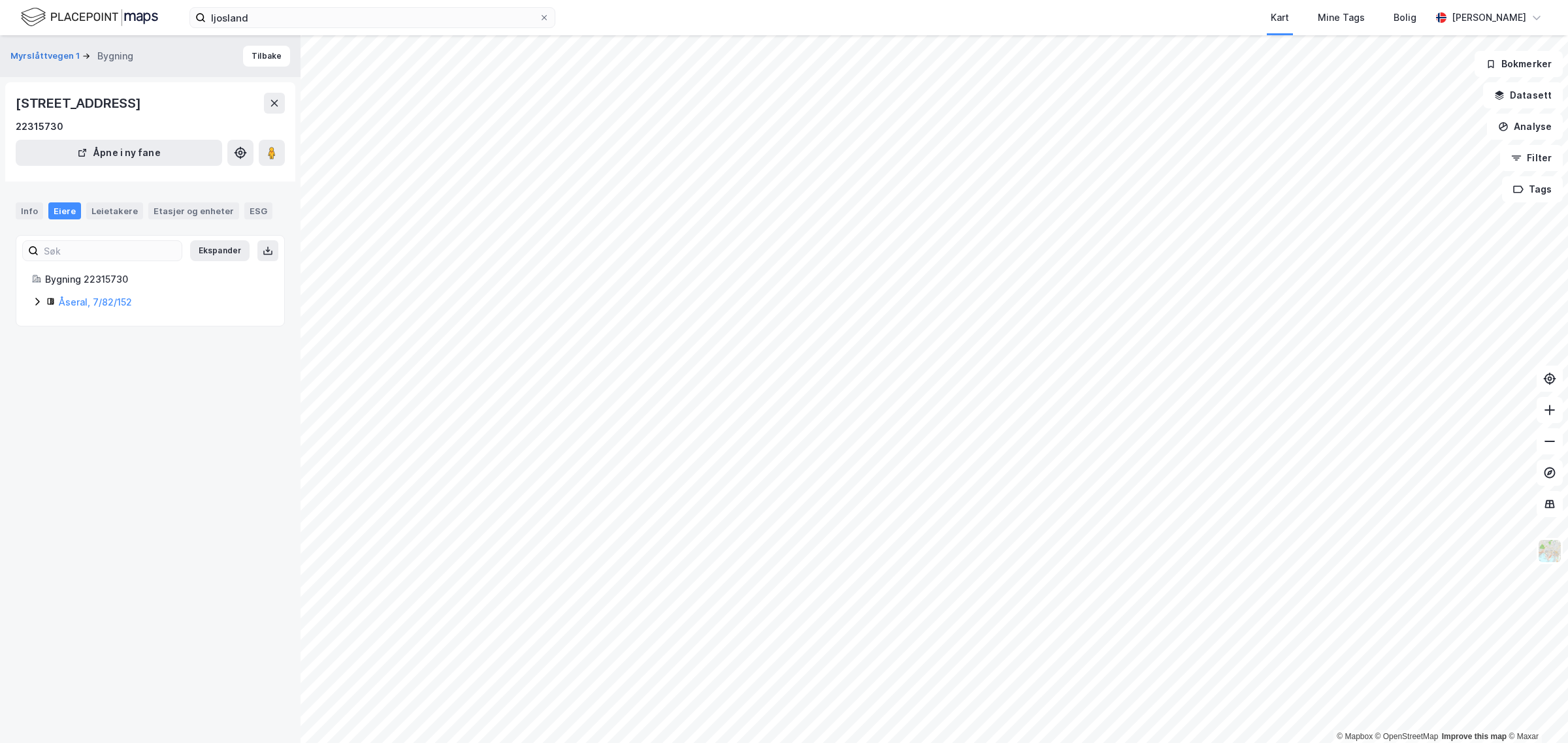
click at [33, 303] on icon at bounding box center [37, 301] width 10 height 10
click at [36, 301] on icon at bounding box center [37, 301] width 10 height 10
click at [36, 304] on icon at bounding box center [37, 301] width 10 height 10
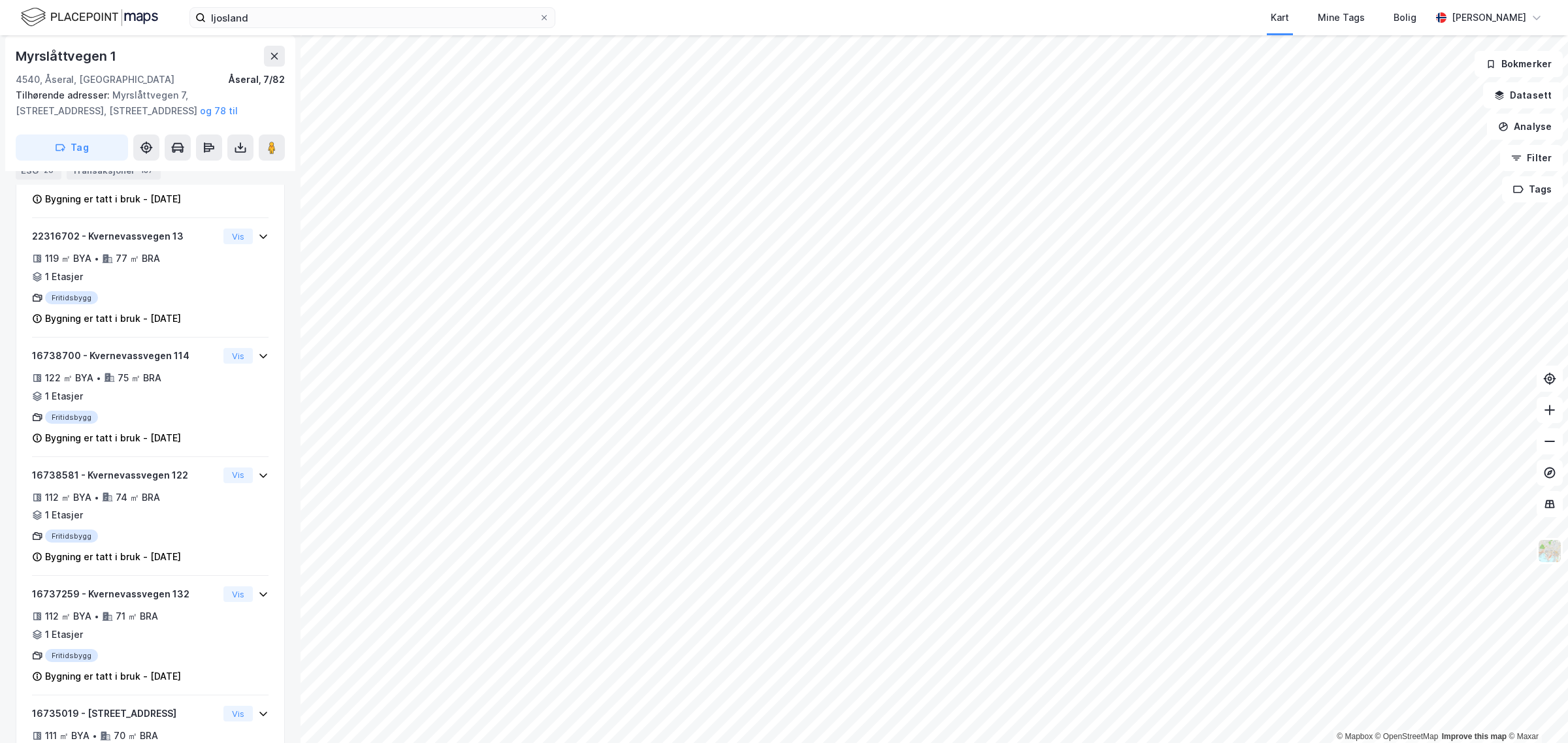
scroll to position [7150, 0]
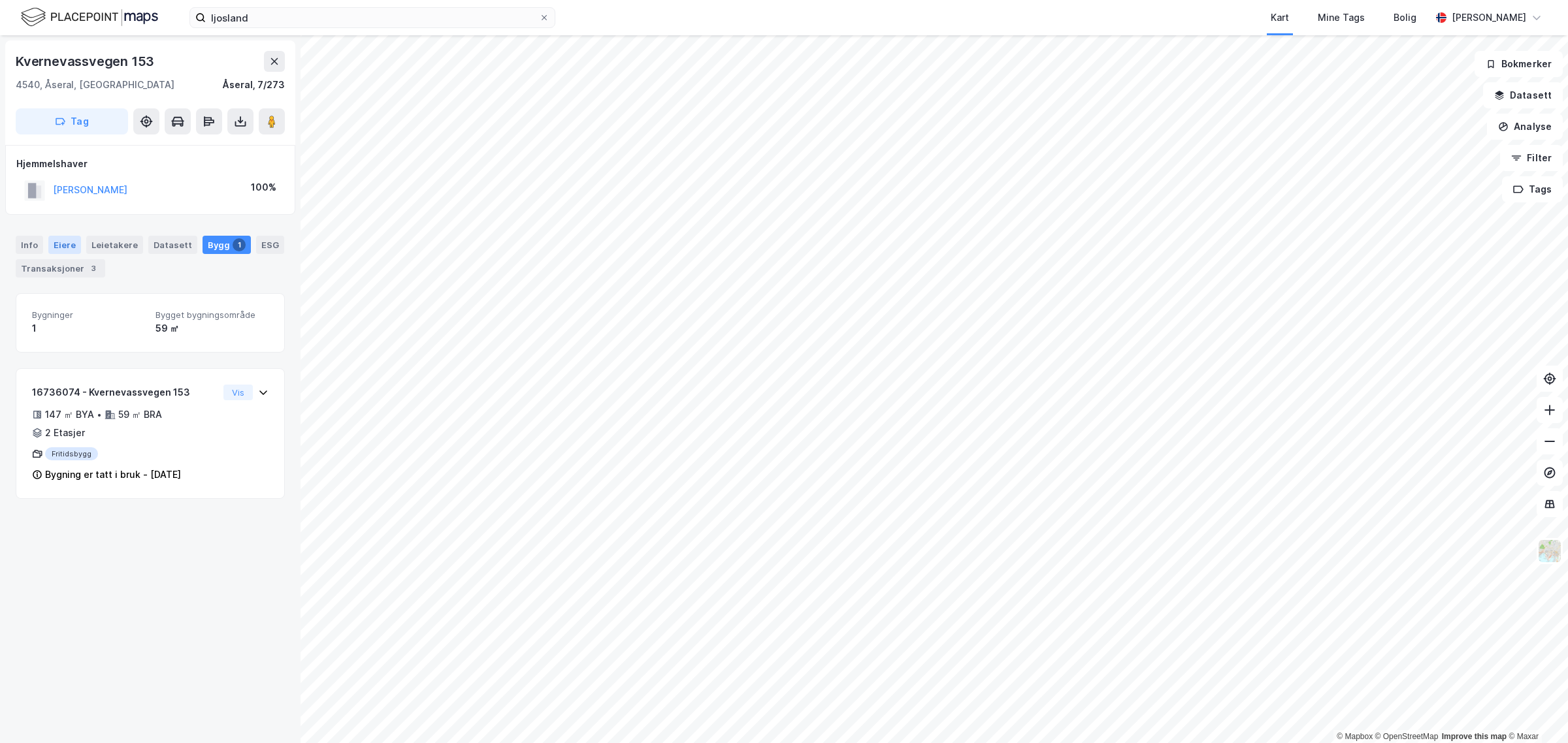
click at [69, 240] on div "Eiere" at bounding box center [65, 245] width 33 height 18
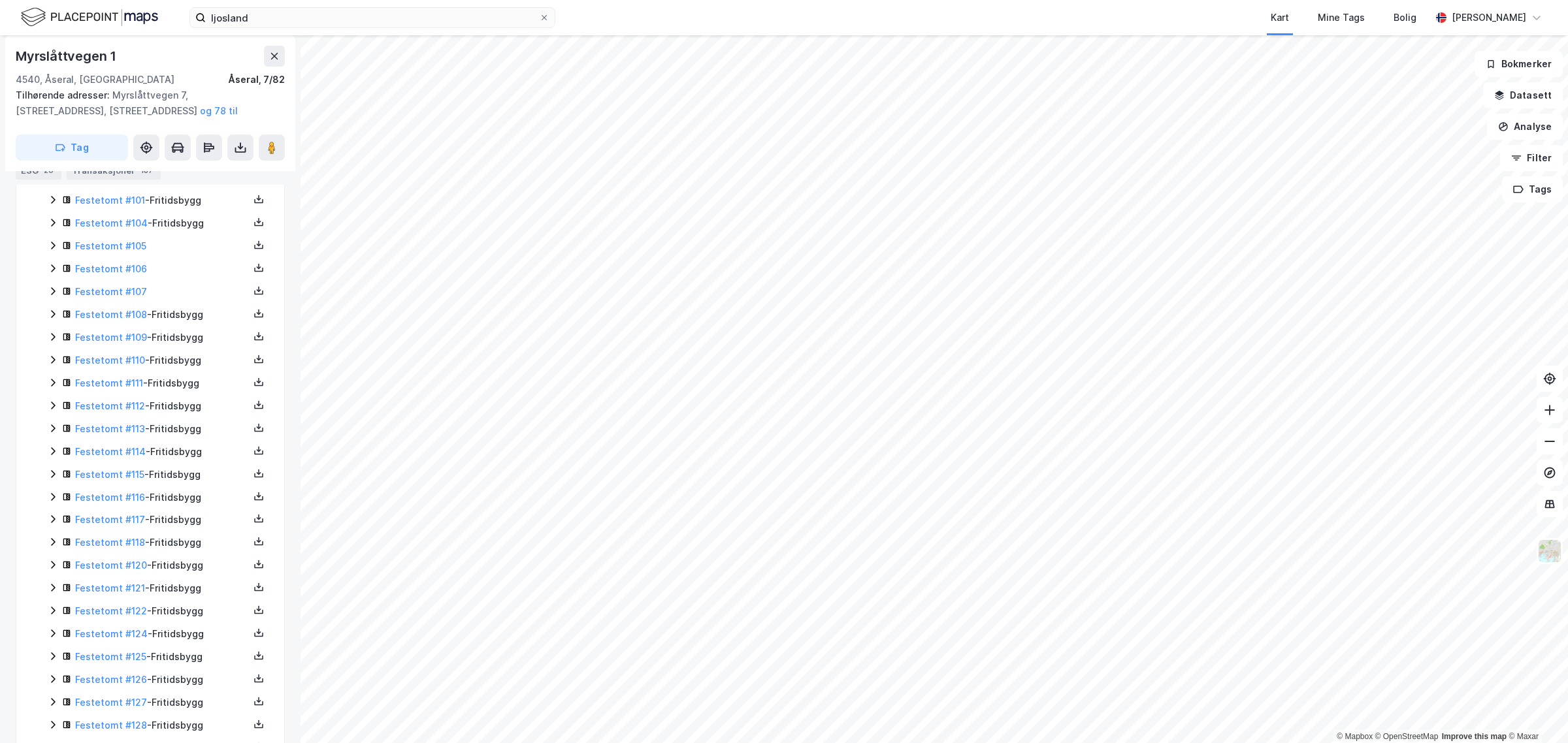
scroll to position [1050, 0]
click at [272, 53] on icon at bounding box center [275, 56] width 7 height 6
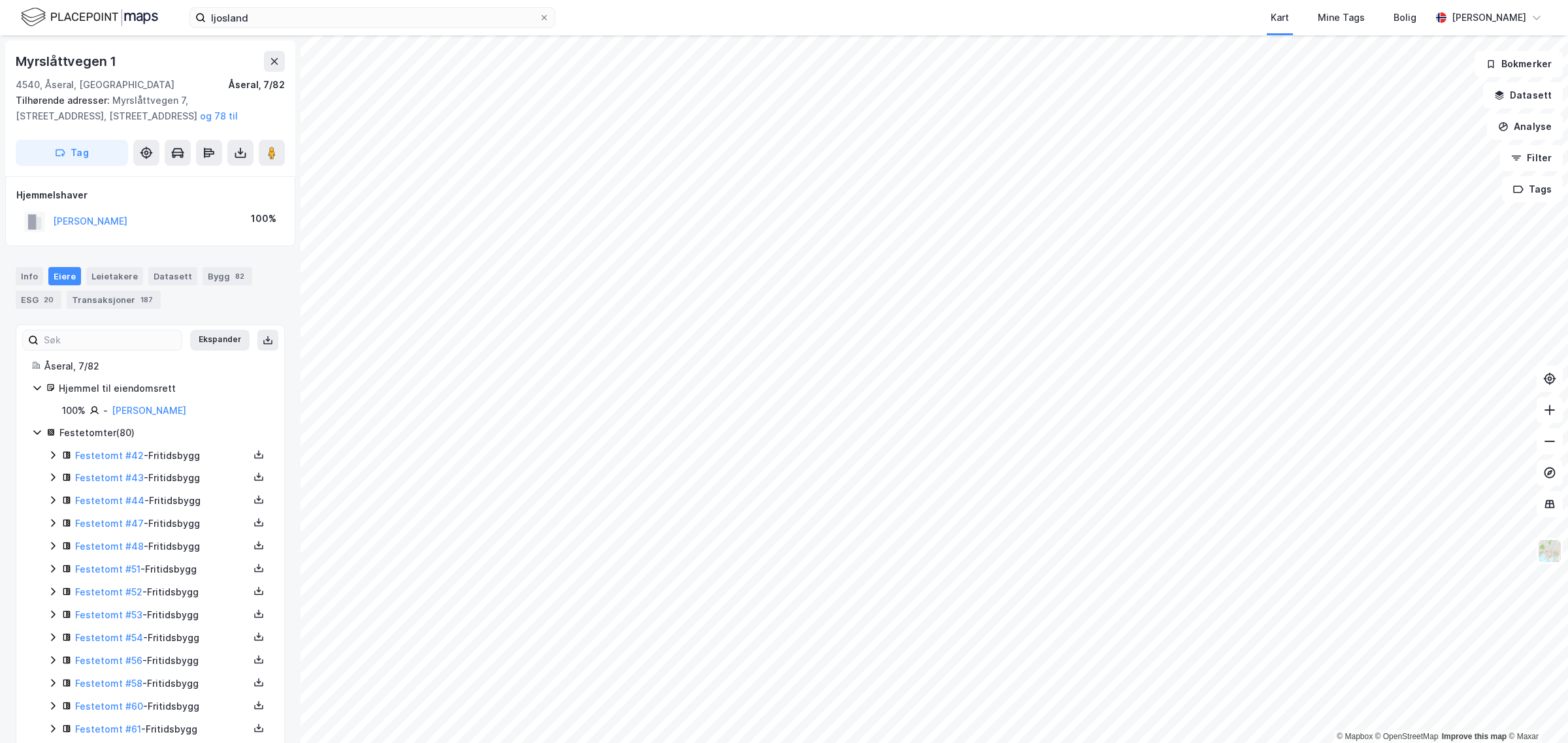
scroll to position [1050, 0]
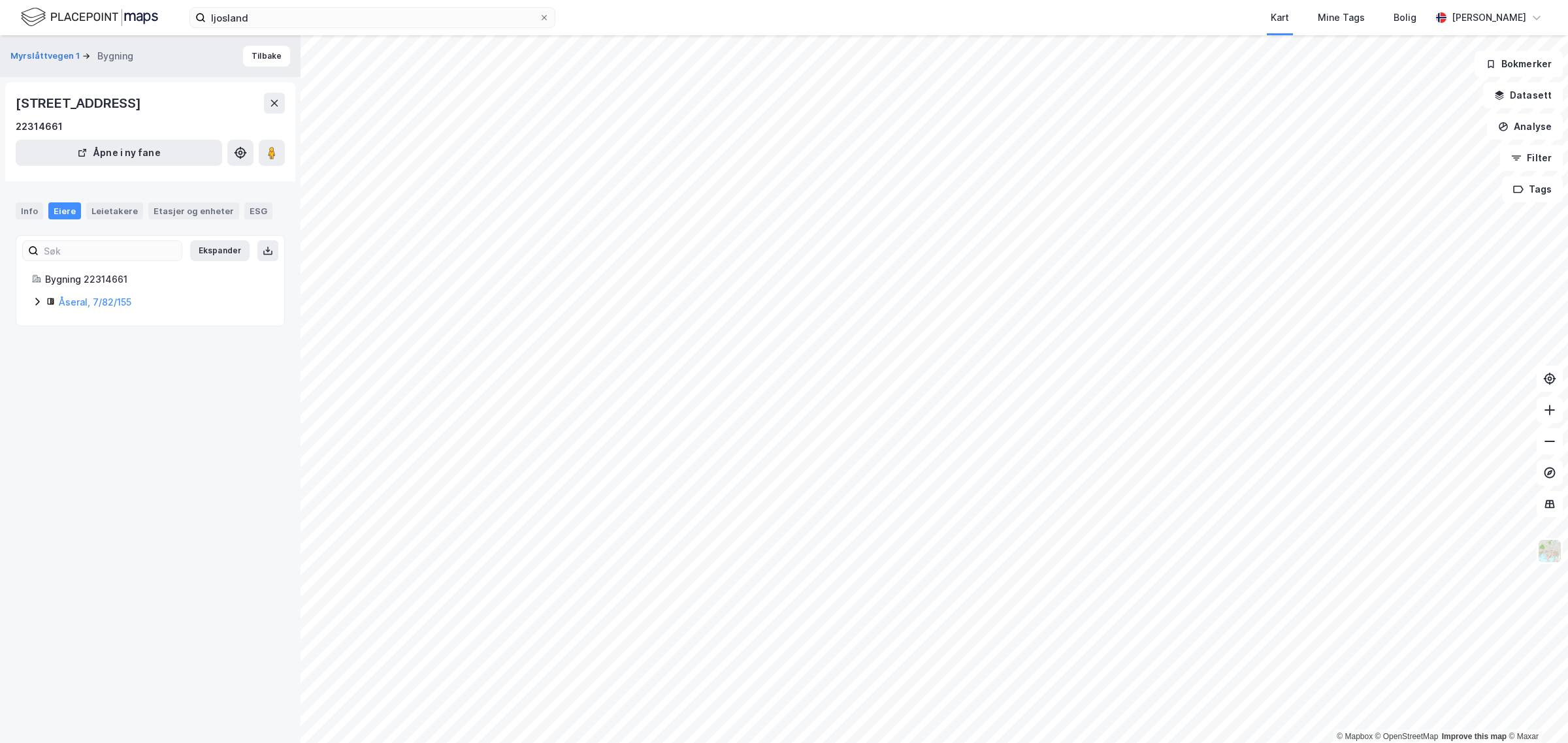
click at [36, 306] on icon at bounding box center [37, 301] width 10 height 10
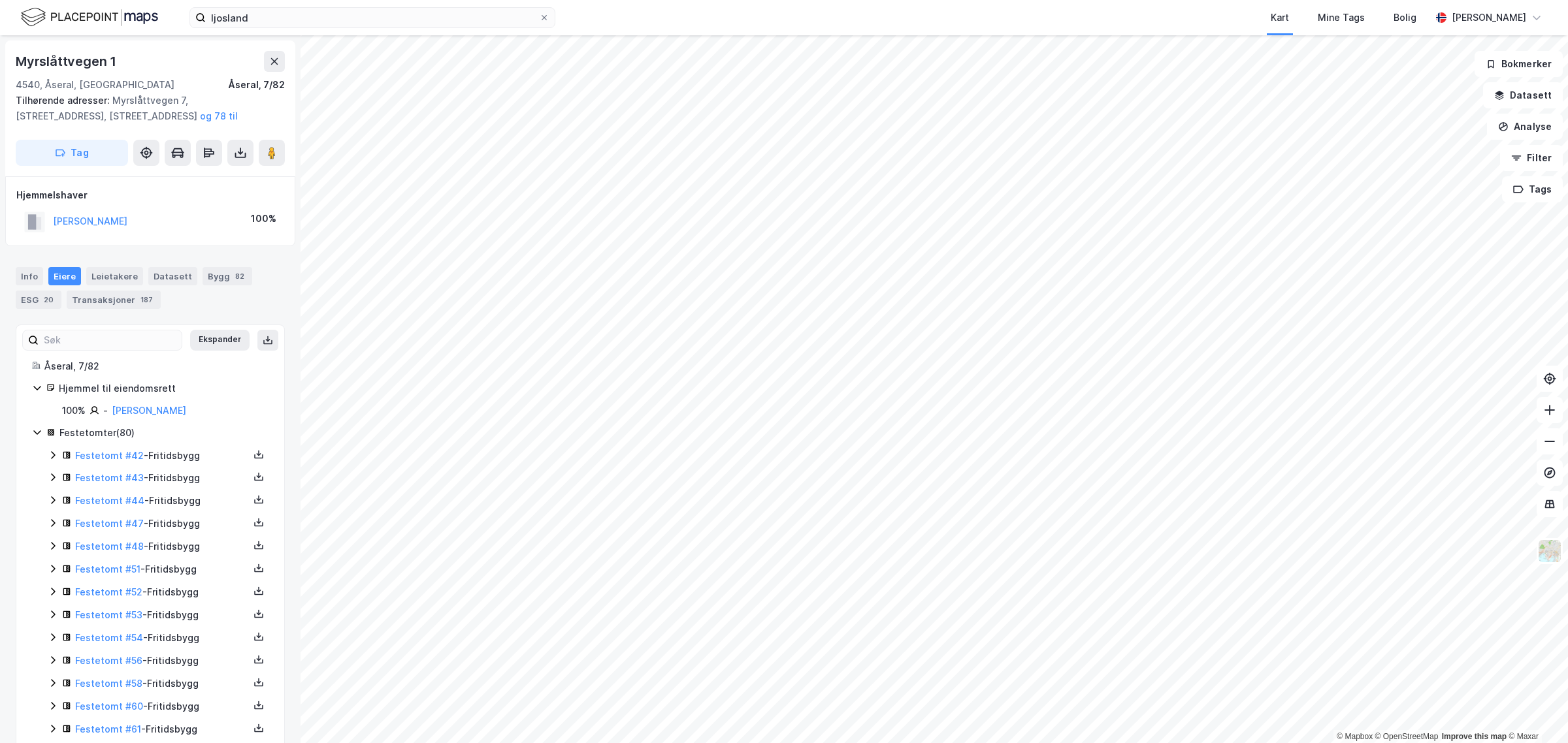
scroll to position [1050, 0]
